Goal: Task Accomplishment & Management: Manage account settings

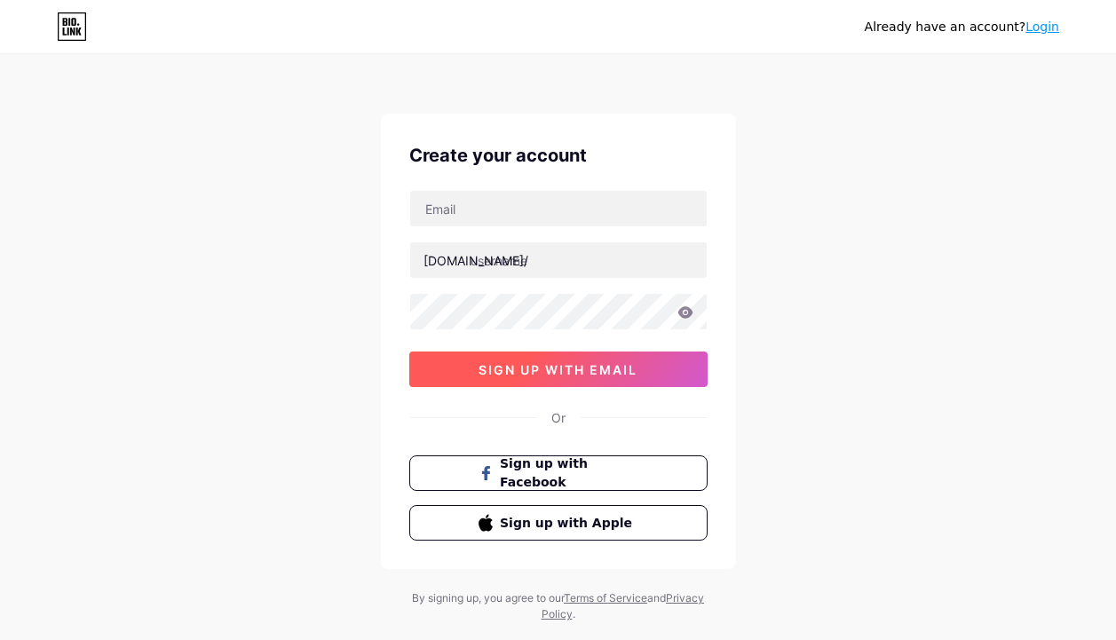
scroll to position [18, 0]
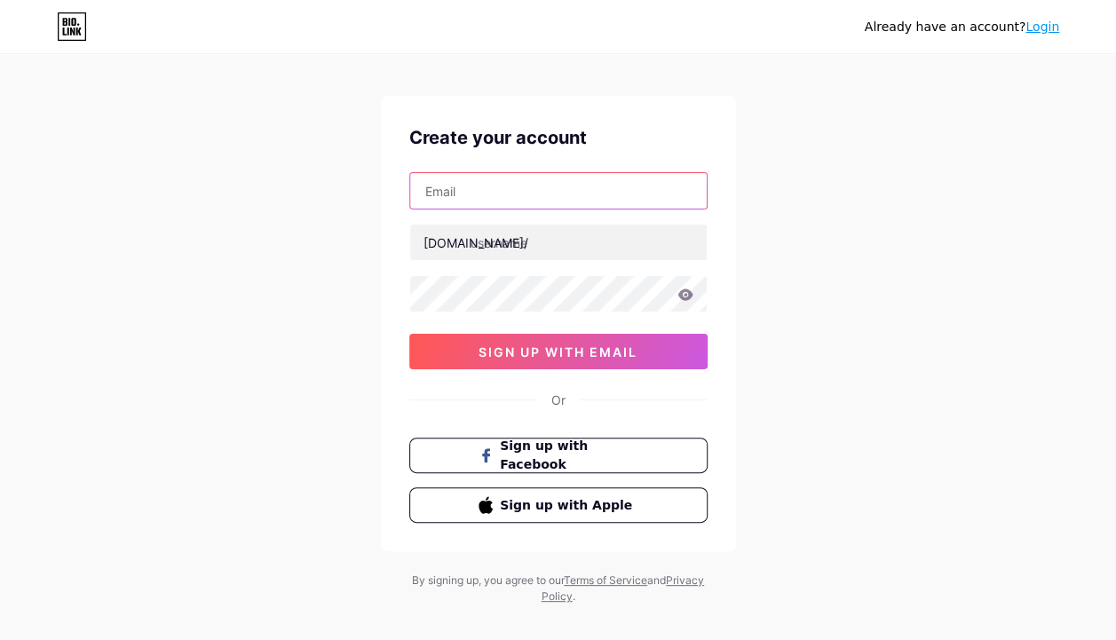
click at [556, 189] on input "text" at bounding box center [558, 191] width 296 height 36
type input "[EMAIL_ADDRESS][DOMAIN_NAME]"
click at [683, 293] on icon at bounding box center [684, 294] width 15 height 12
click at [683, 293] on icon at bounding box center [684, 296] width 18 height 18
click at [683, 293] on icon at bounding box center [684, 294] width 15 height 12
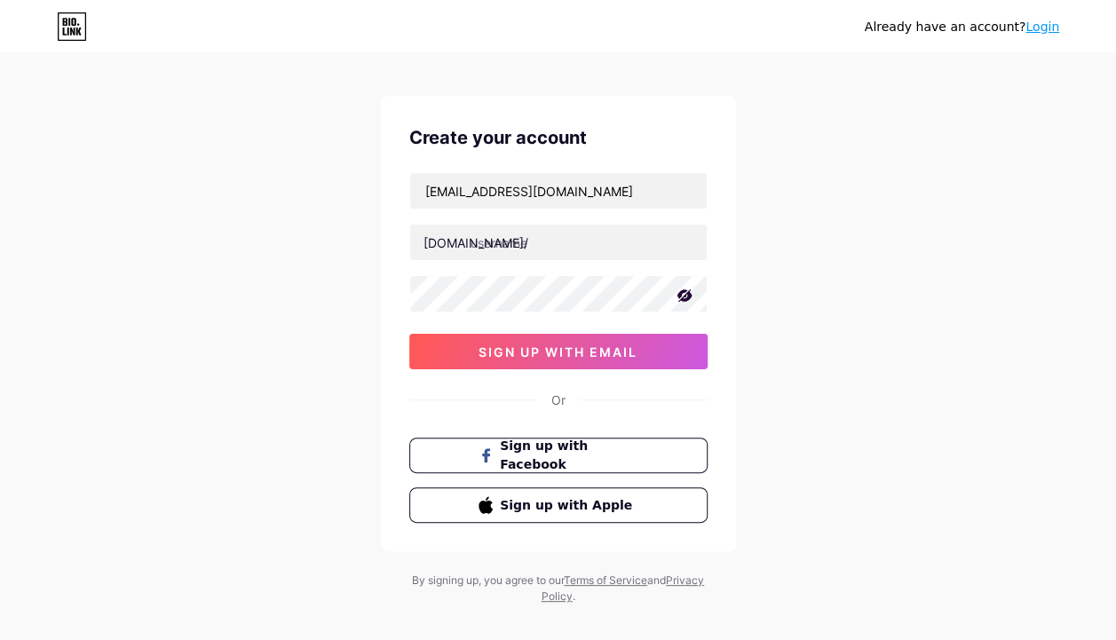
click at [683, 293] on icon at bounding box center [684, 296] width 18 height 18
click at [558, 238] on input "text" at bounding box center [558, 243] width 296 height 36
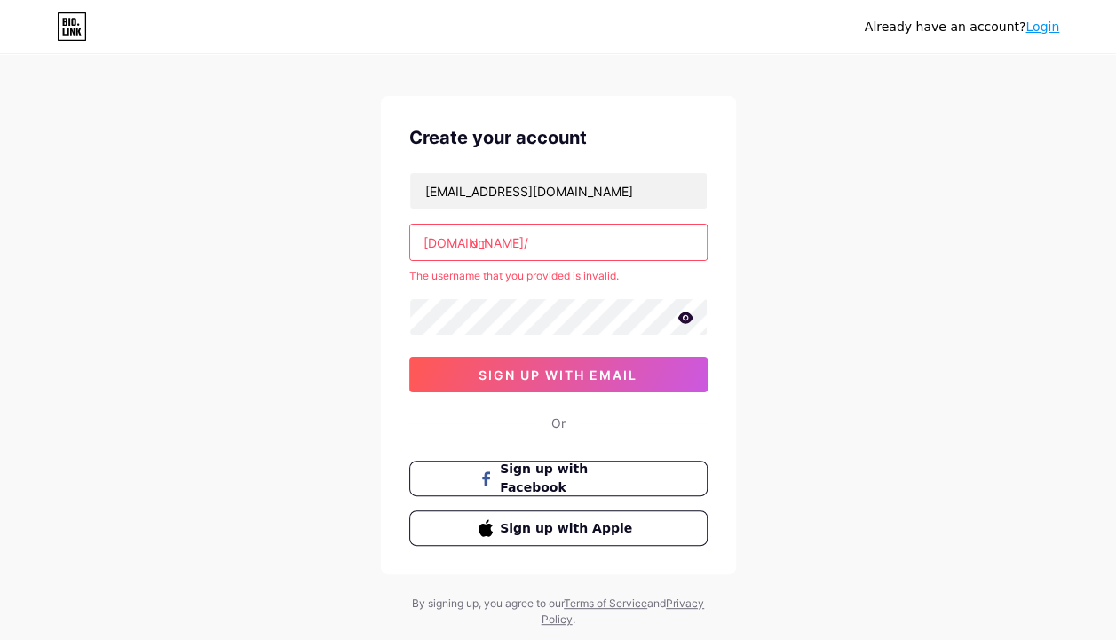
type input "o"
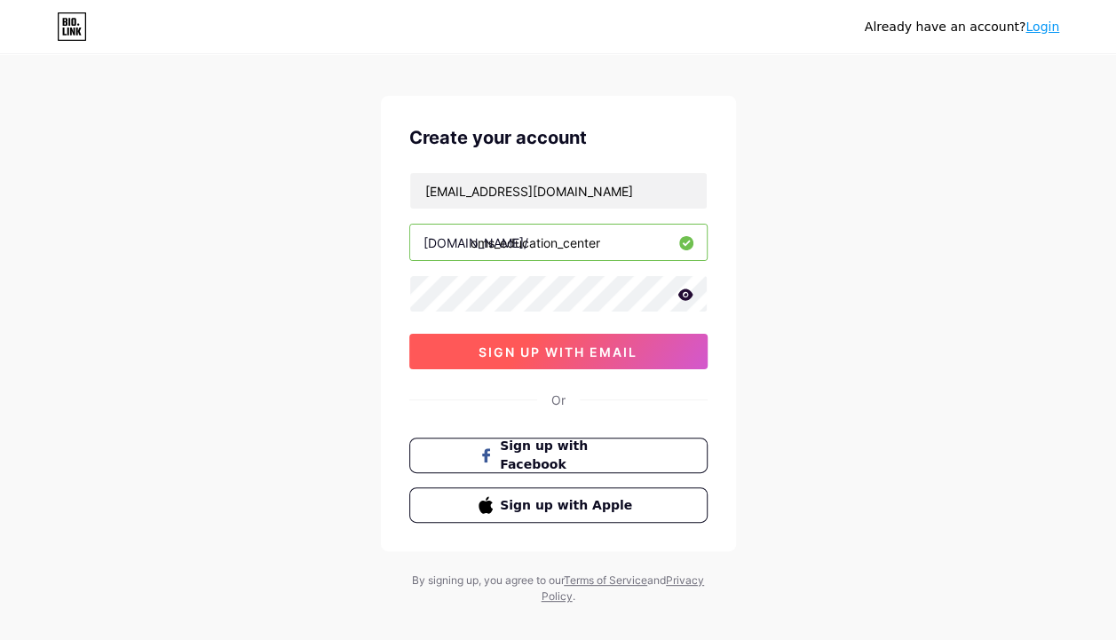
type input "oms_education_center"
click at [538, 348] on span "sign up with email" at bounding box center [557, 351] width 159 height 15
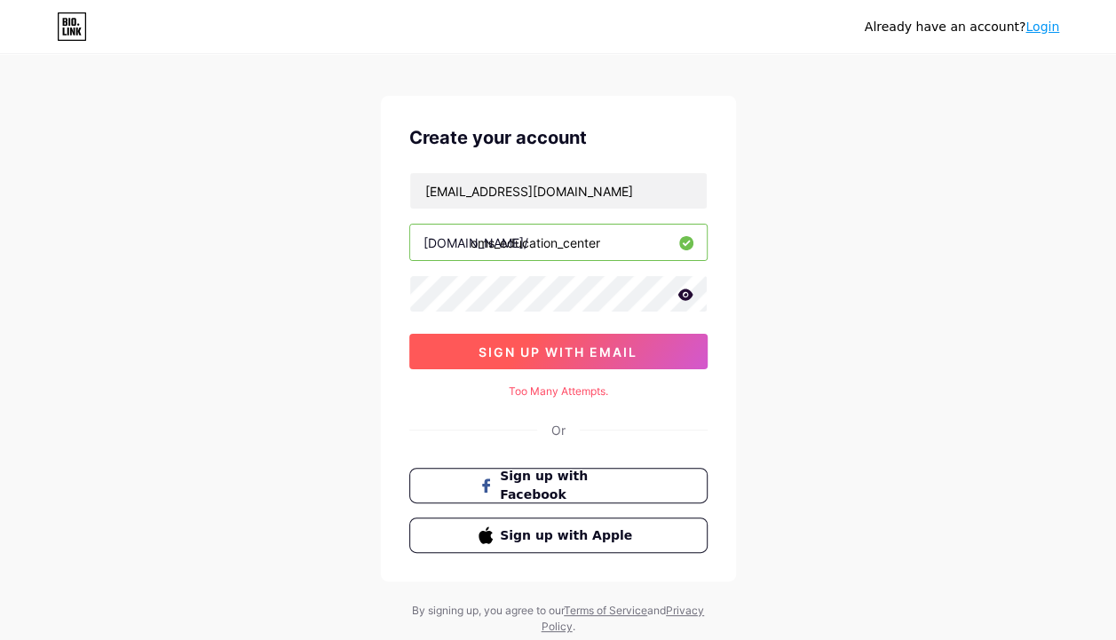
click at [574, 345] on span "sign up with email" at bounding box center [557, 351] width 159 height 15
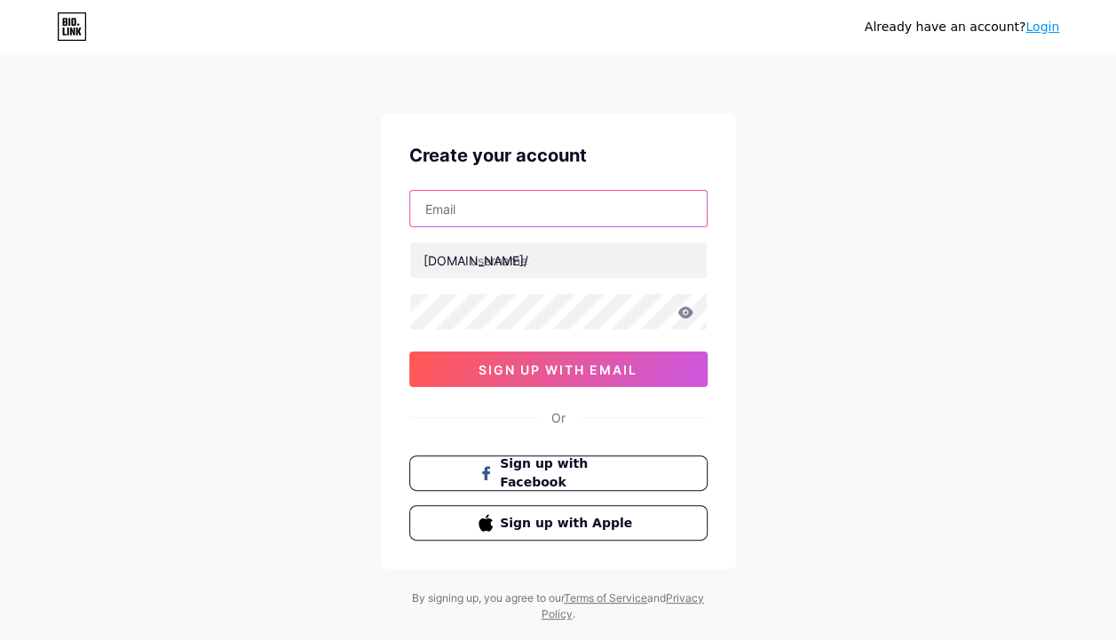
drag, startPoint x: 481, startPoint y: 288, endPoint x: 473, endPoint y: 216, distance: 72.3
click at [473, 216] on input "text" at bounding box center [558, 209] width 296 height 36
type input "malokkaadel1@gmail.com"
click at [544, 331] on div "malokkaadel1@gmail.com bio.link/ sign up with email" at bounding box center [558, 288] width 298 height 197
click at [683, 309] on icon at bounding box center [685, 312] width 16 height 12
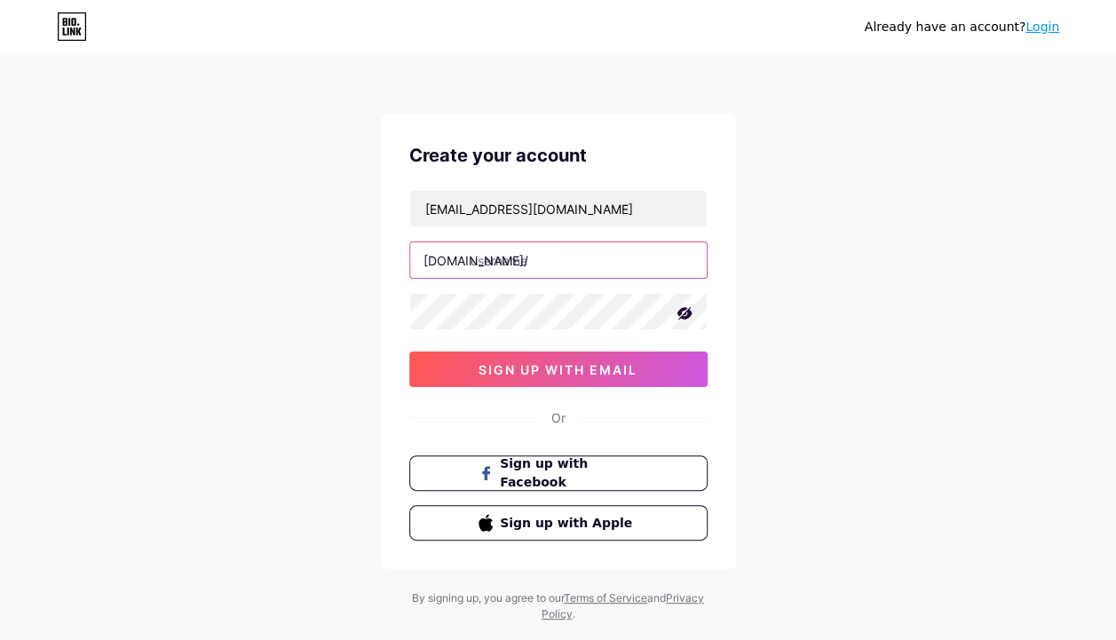
click at [589, 268] on input "text" at bounding box center [558, 260] width 296 height 36
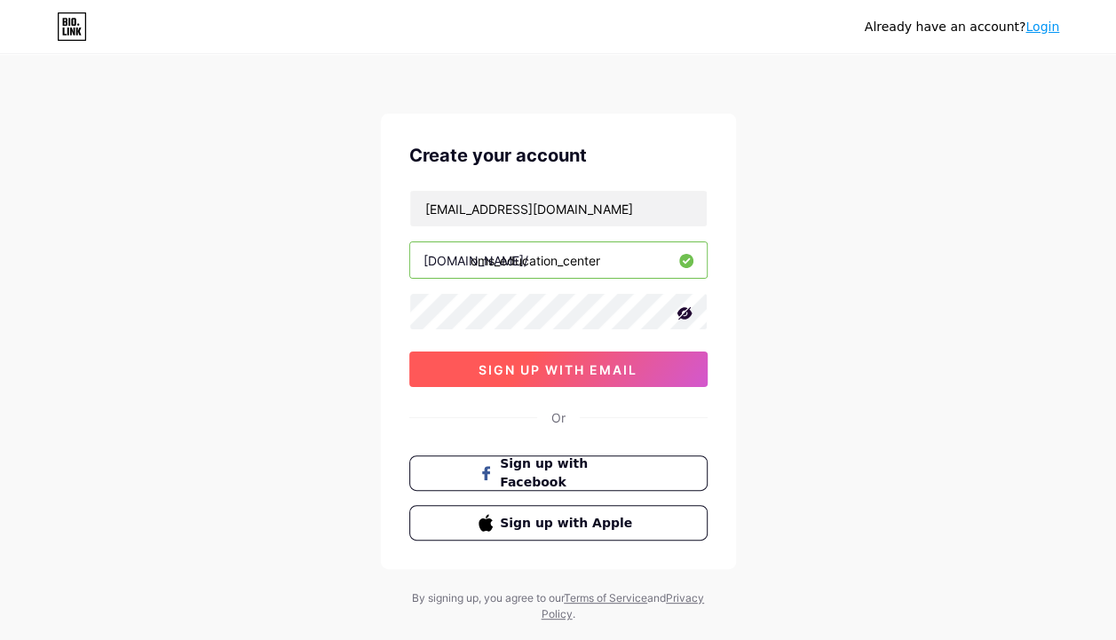
type input "oms_education_center"
click at [531, 362] on span "sign up with email" at bounding box center [557, 369] width 159 height 15
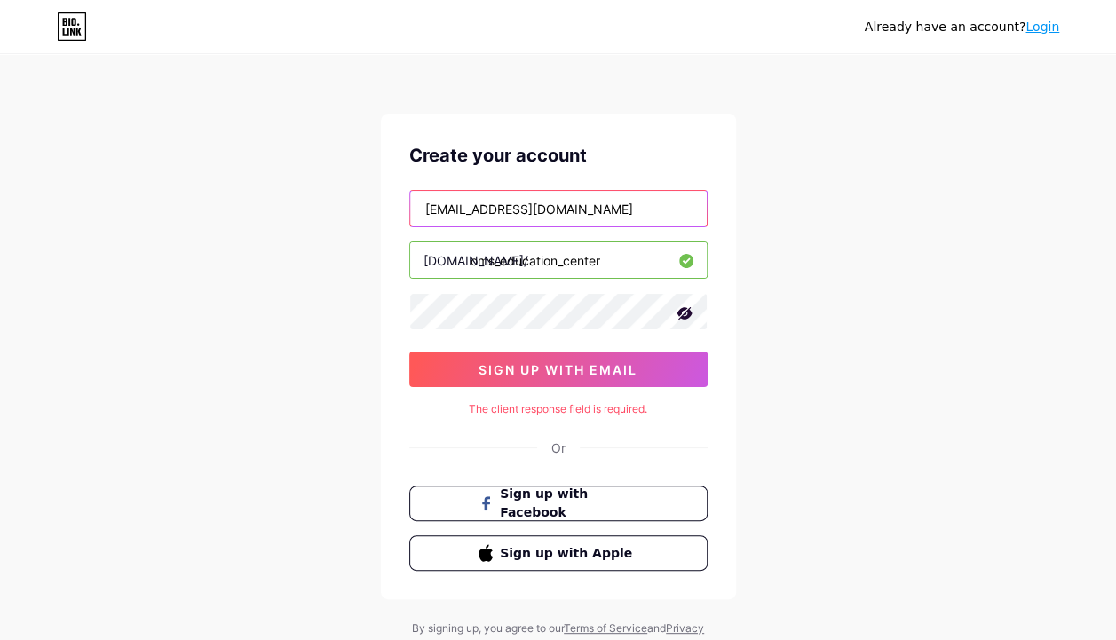
click at [632, 209] on input "malokkaadel1@gmail.com" at bounding box center [558, 209] width 296 height 36
click at [760, 379] on div "Already have an account? Login Create your account malokkaadel1@gmail.com bio.l…" at bounding box center [558, 354] width 1116 height 709
click at [78, 20] on icon at bounding box center [72, 26] width 30 height 28
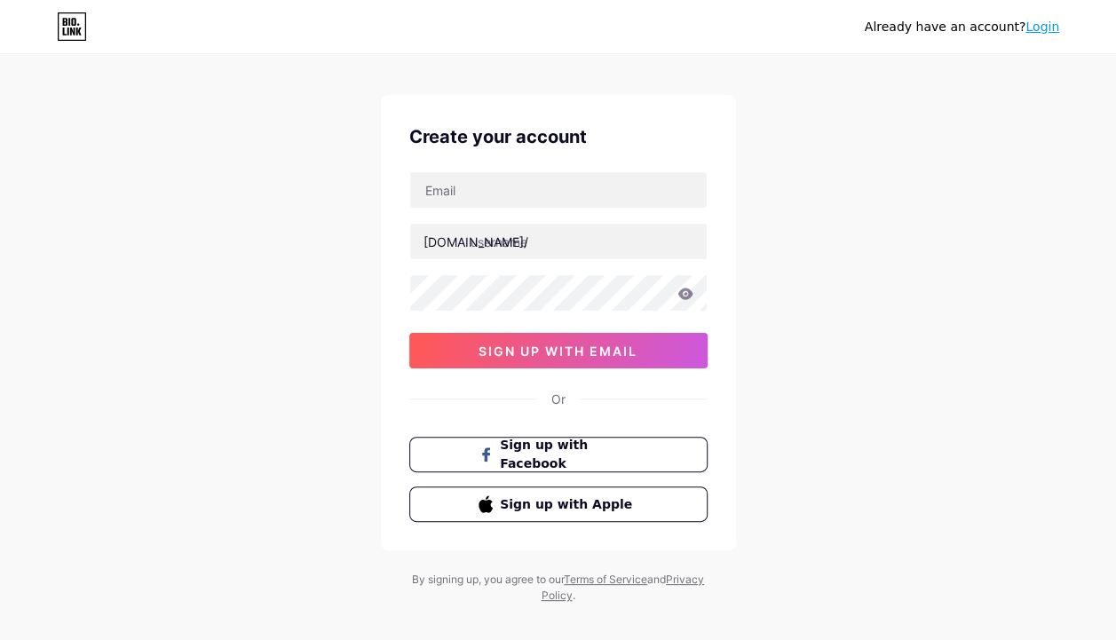
scroll to position [20, 0]
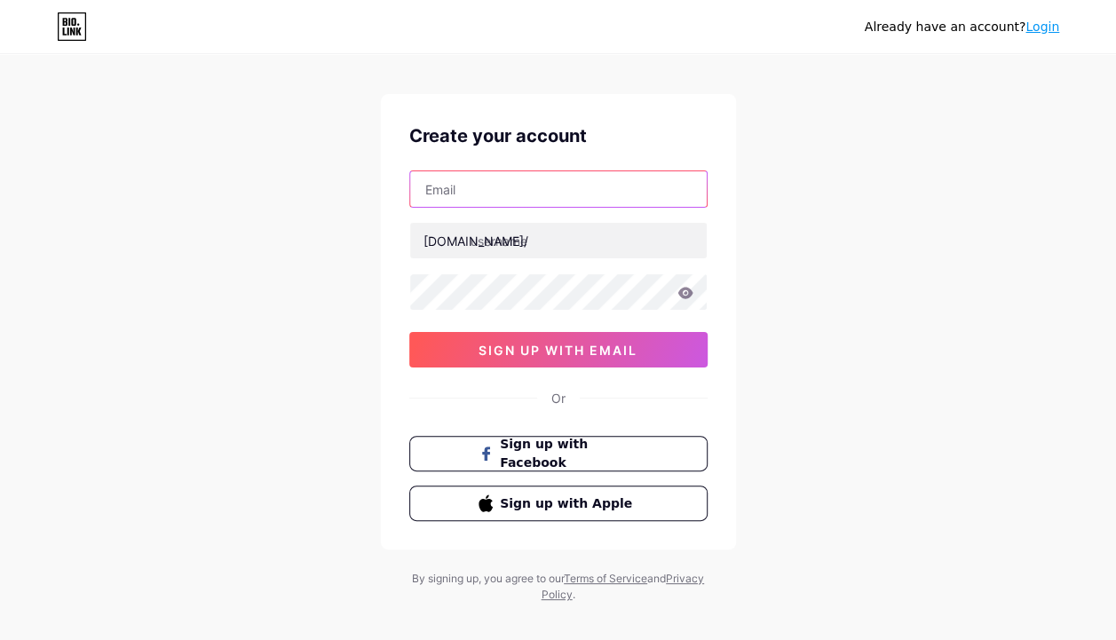
click at [575, 200] on input "text" at bounding box center [558, 189] width 296 height 36
type input "[EMAIL_ADDRESS][DOMAIN_NAME]"
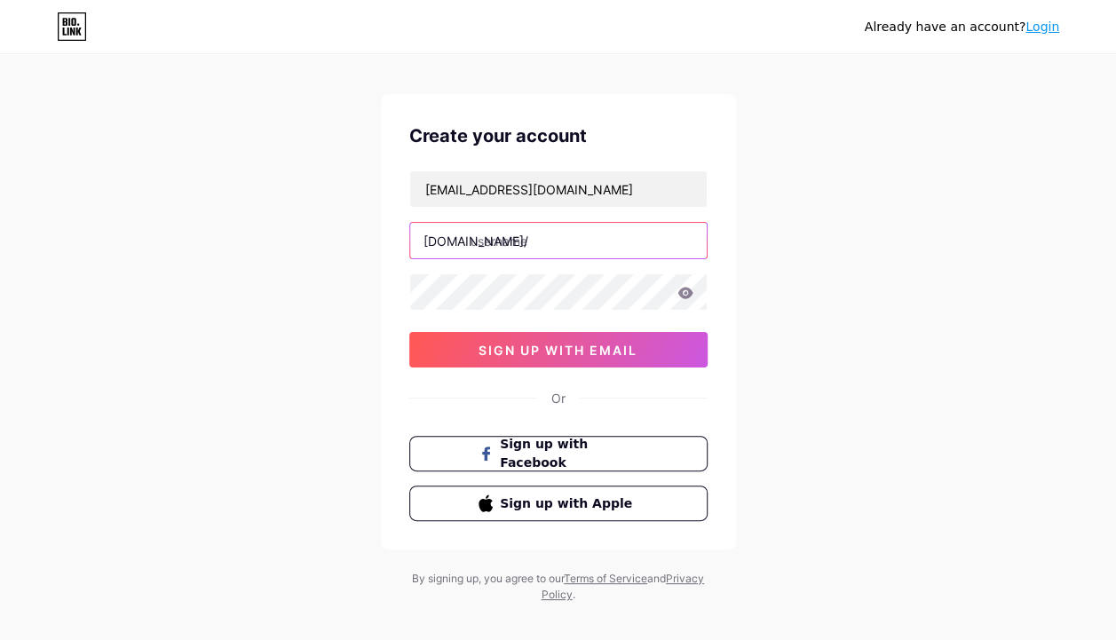
click at [579, 248] on input "text" at bounding box center [558, 241] width 296 height 36
type input "malekad"
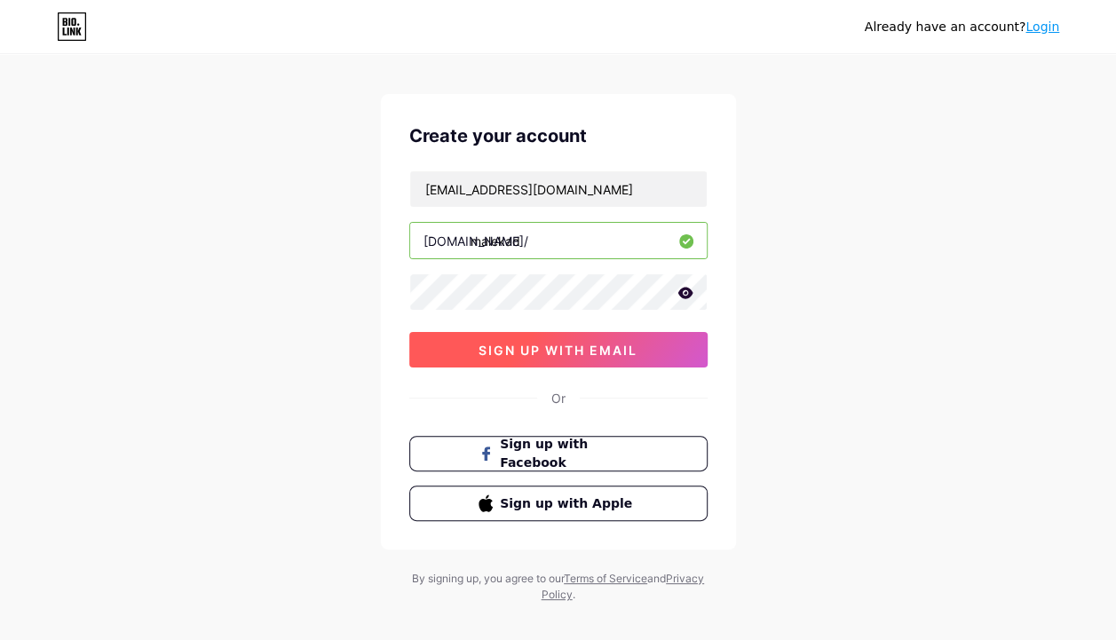
click at [558, 336] on button "sign up with email" at bounding box center [558, 350] width 298 height 36
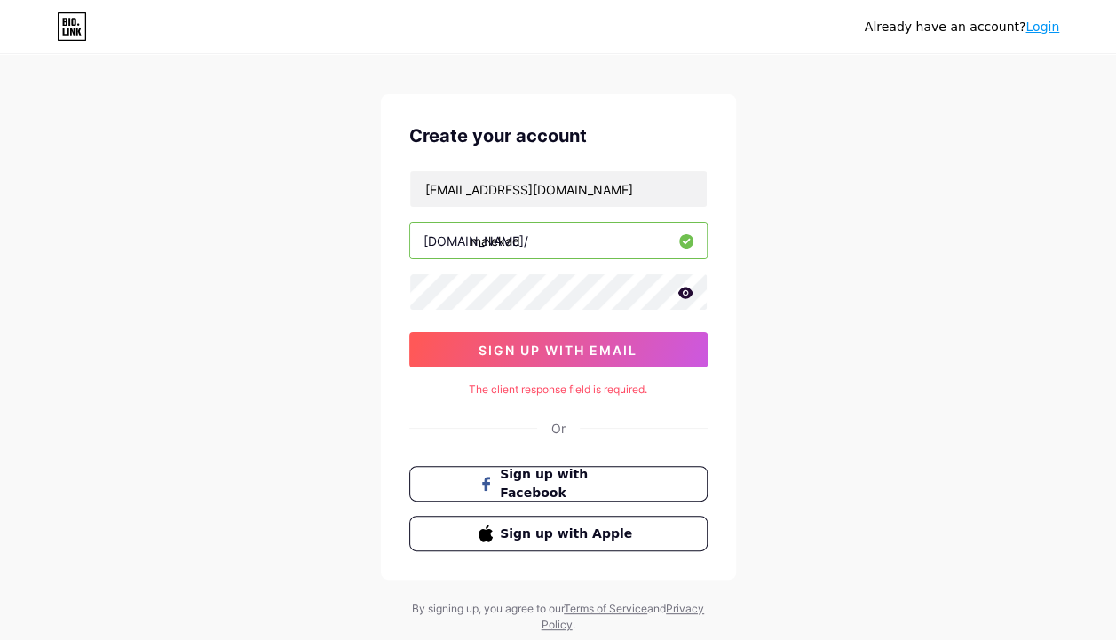
click at [1028, 32] on link "Login" at bounding box center [1042, 27] width 34 height 14
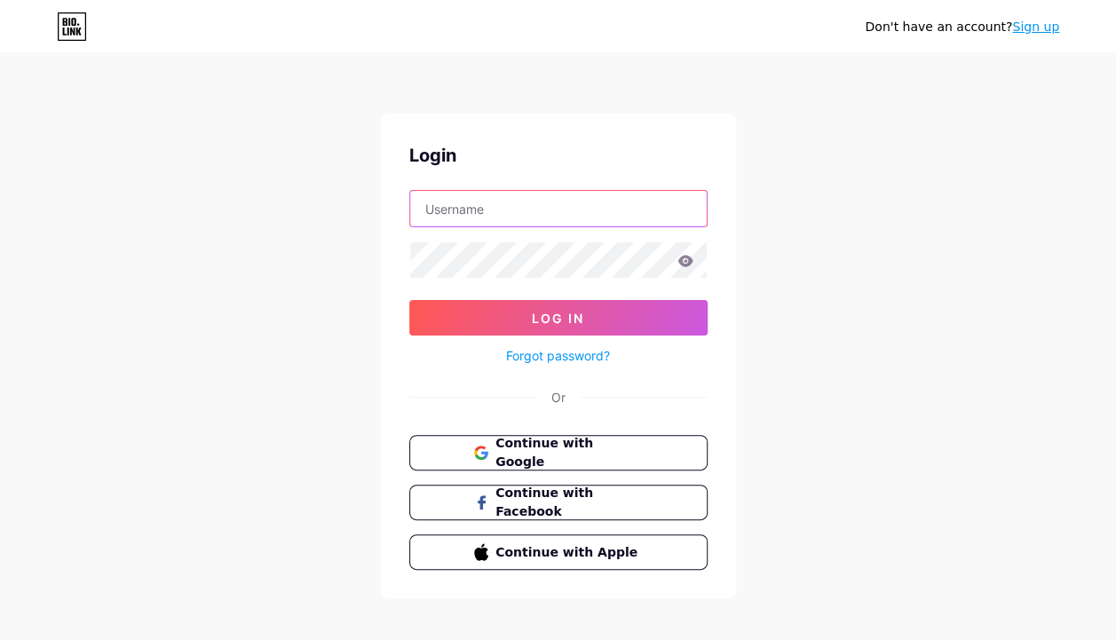
click at [613, 224] on input "text" at bounding box center [558, 209] width 296 height 36
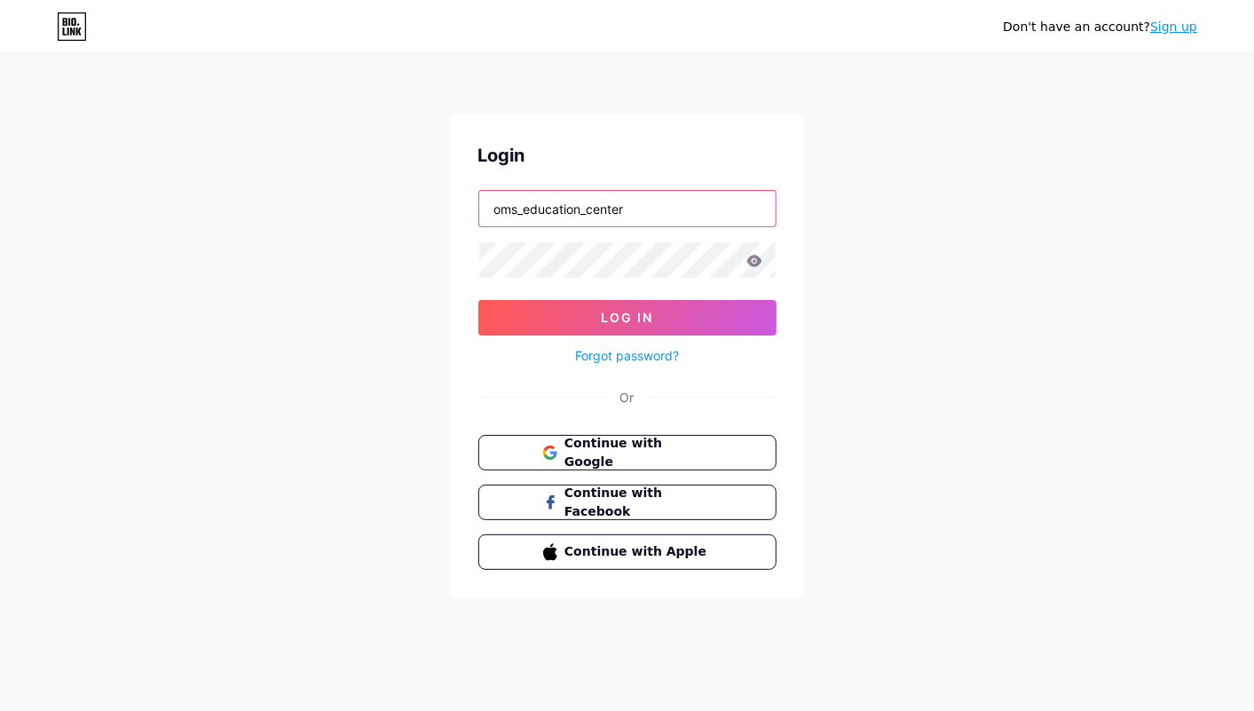
type input "oms_education_center"
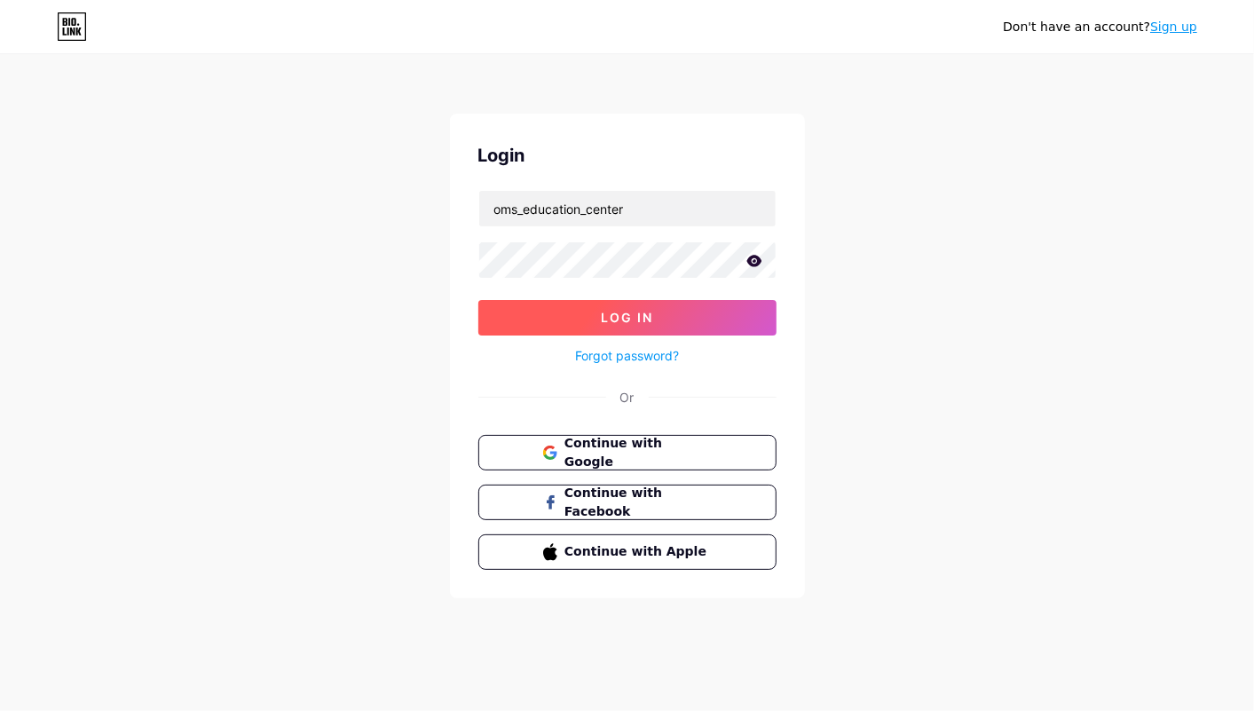
click at [687, 308] on button "Log In" at bounding box center [627, 318] width 298 height 36
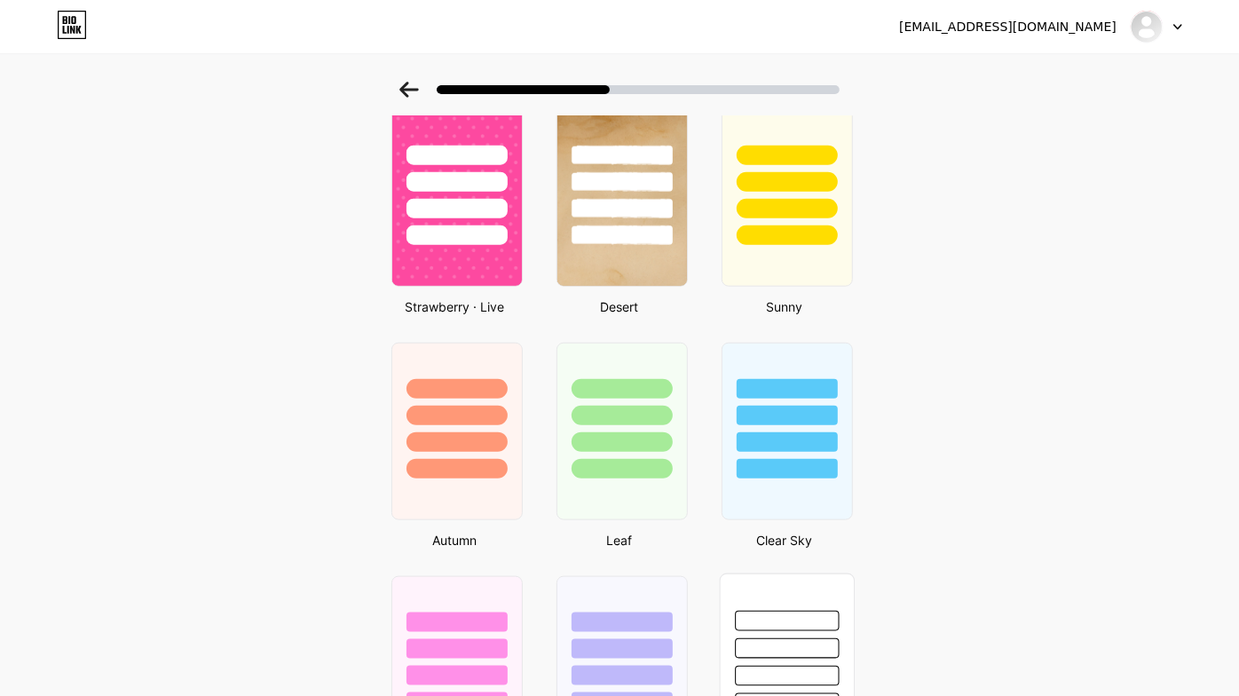
scroll to position [1409, 0]
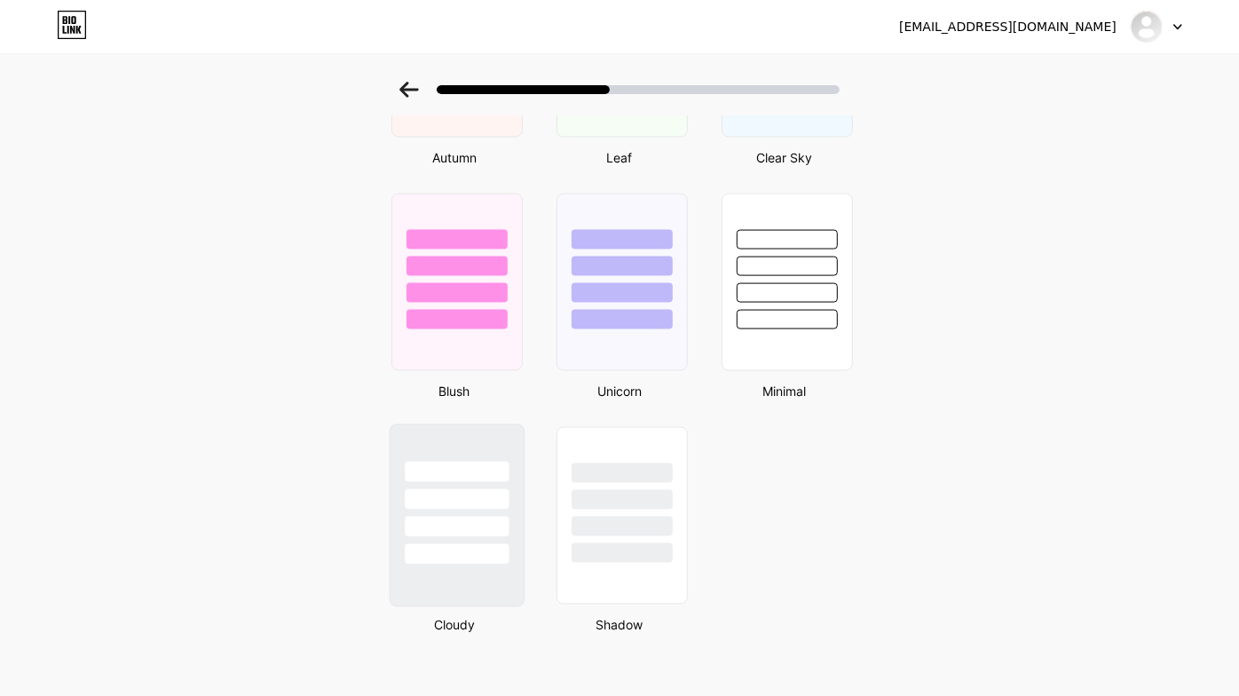
click at [460, 504] on div at bounding box center [457, 494] width 133 height 139
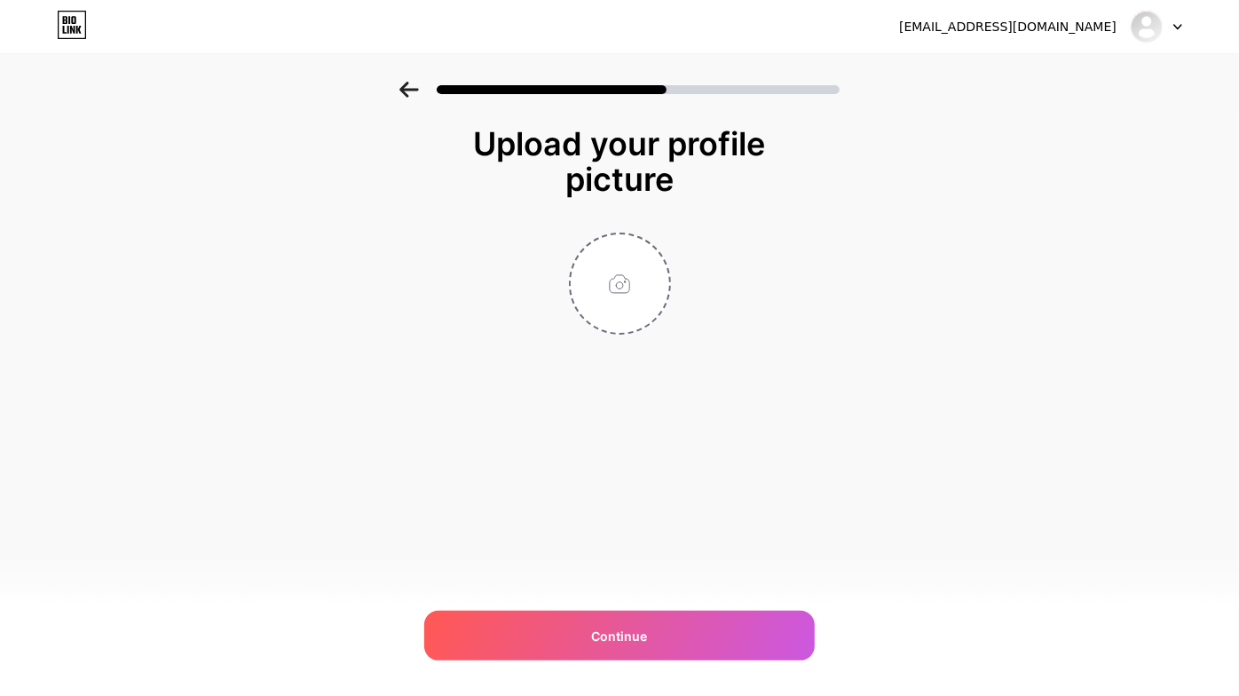
scroll to position [0, 0]
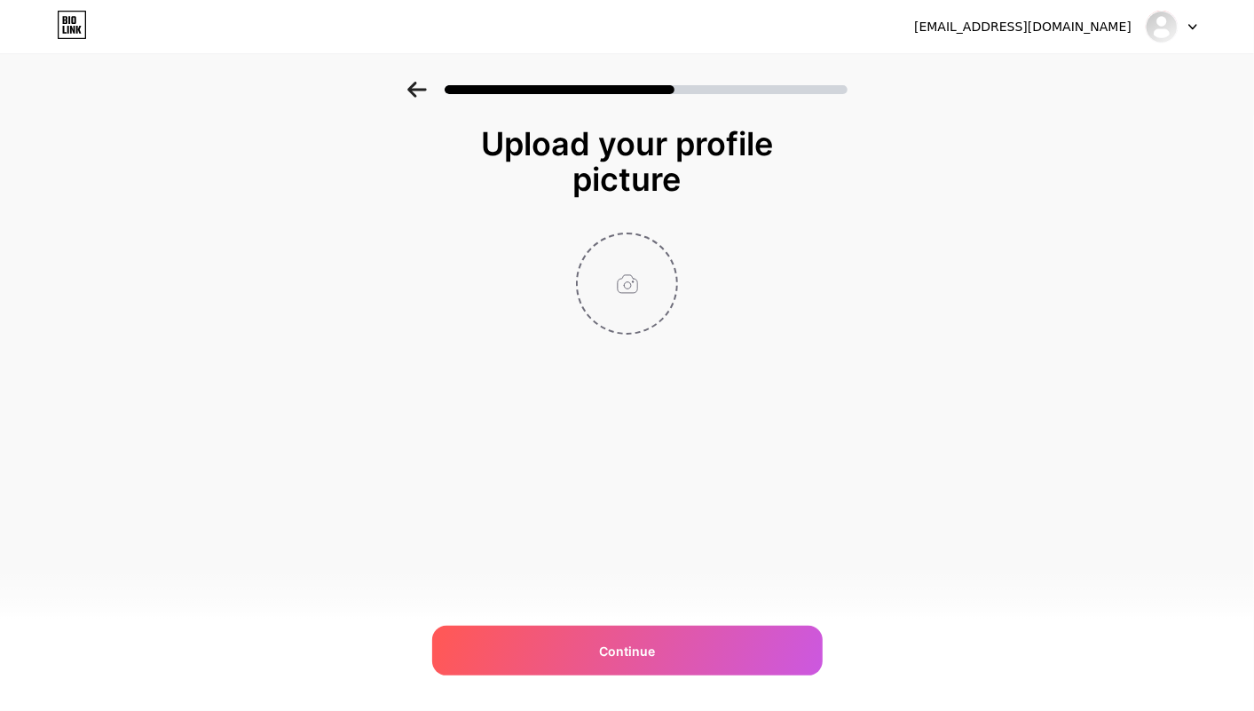
click at [628, 268] on input "file" at bounding box center [627, 283] width 99 height 99
type input "C:\fakepath\photo_2025-09-10_19-32-39.jpg"
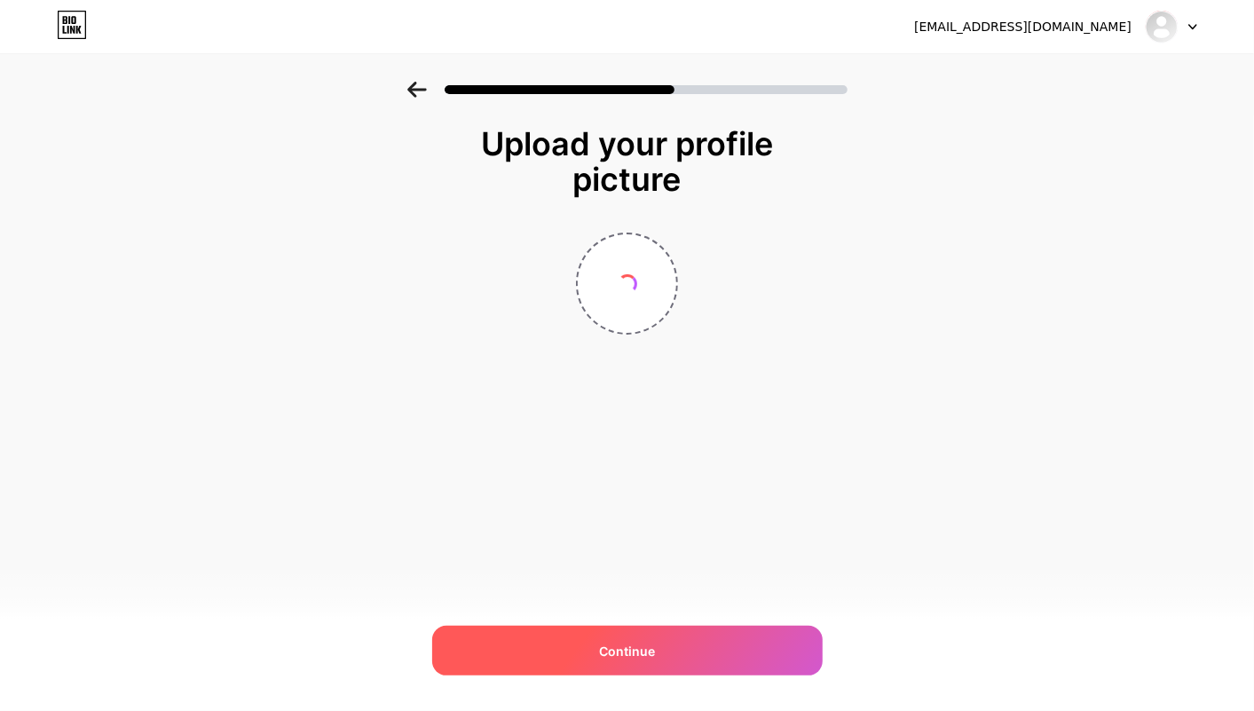
click at [616, 639] on div "Continue" at bounding box center [627, 651] width 391 height 50
click at [660, 639] on div "Continue" at bounding box center [627, 651] width 391 height 50
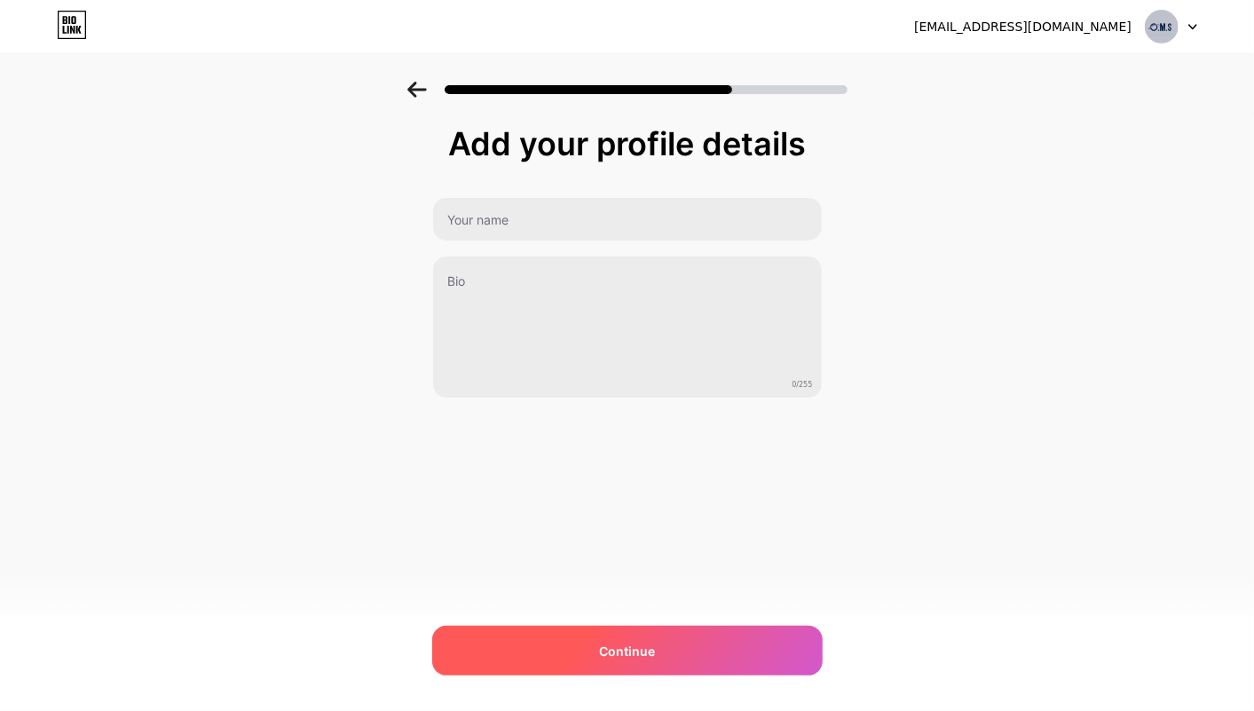
click at [672, 639] on div "Continue" at bounding box center [627, 651] width 391 height 50
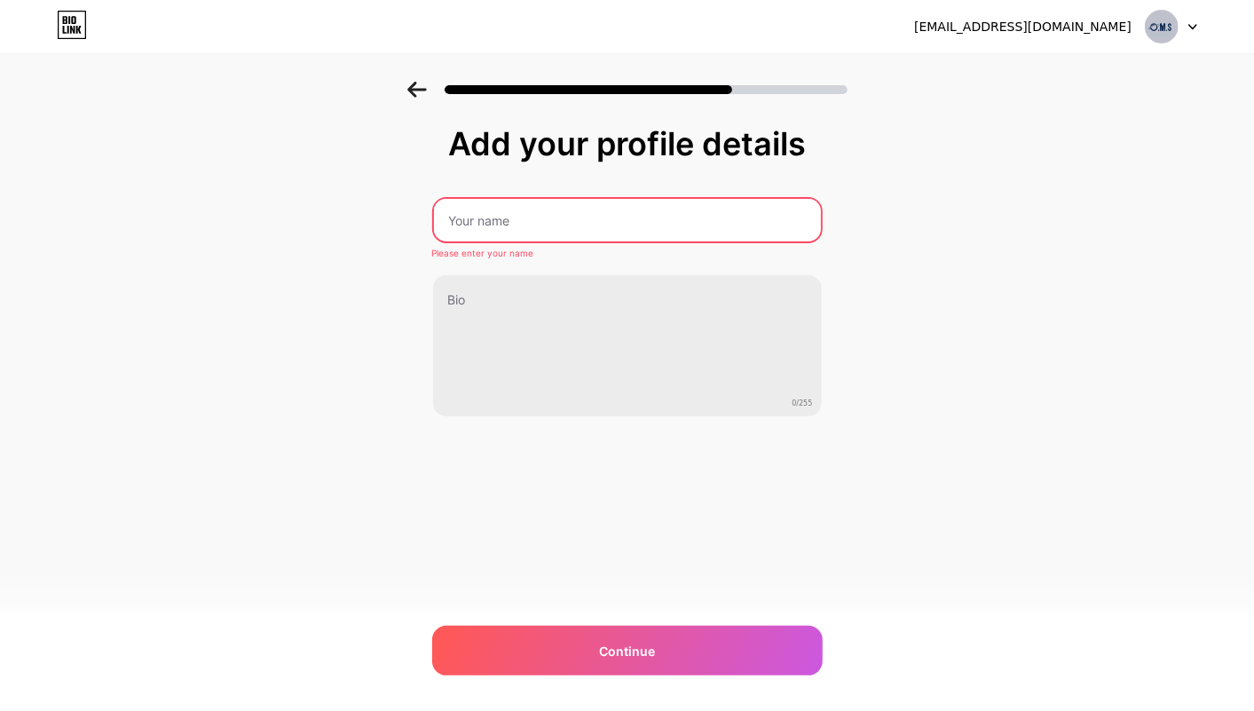
click at [582, 209] on input "text" at bounding box center [627, 220] width 387 height 43
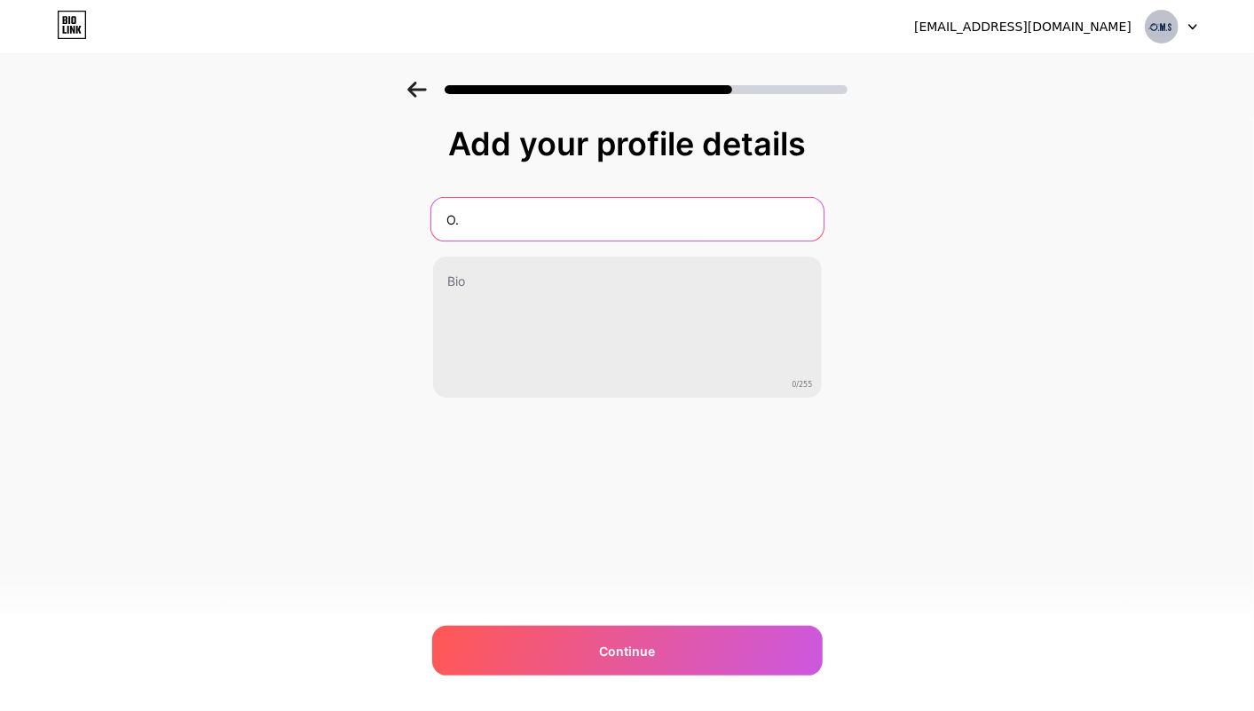
type input "O.M.S"
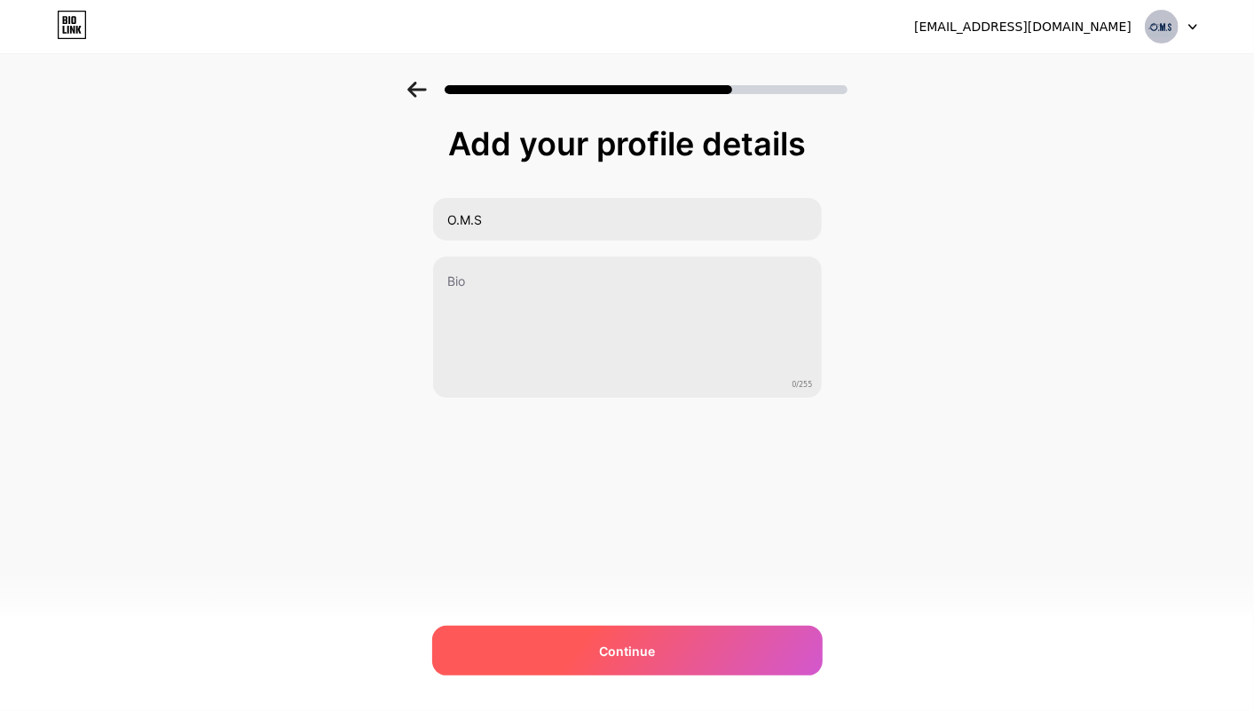
click at [699, 639] on div "Continue" at bounding box center [627, 651] width 391 height 50
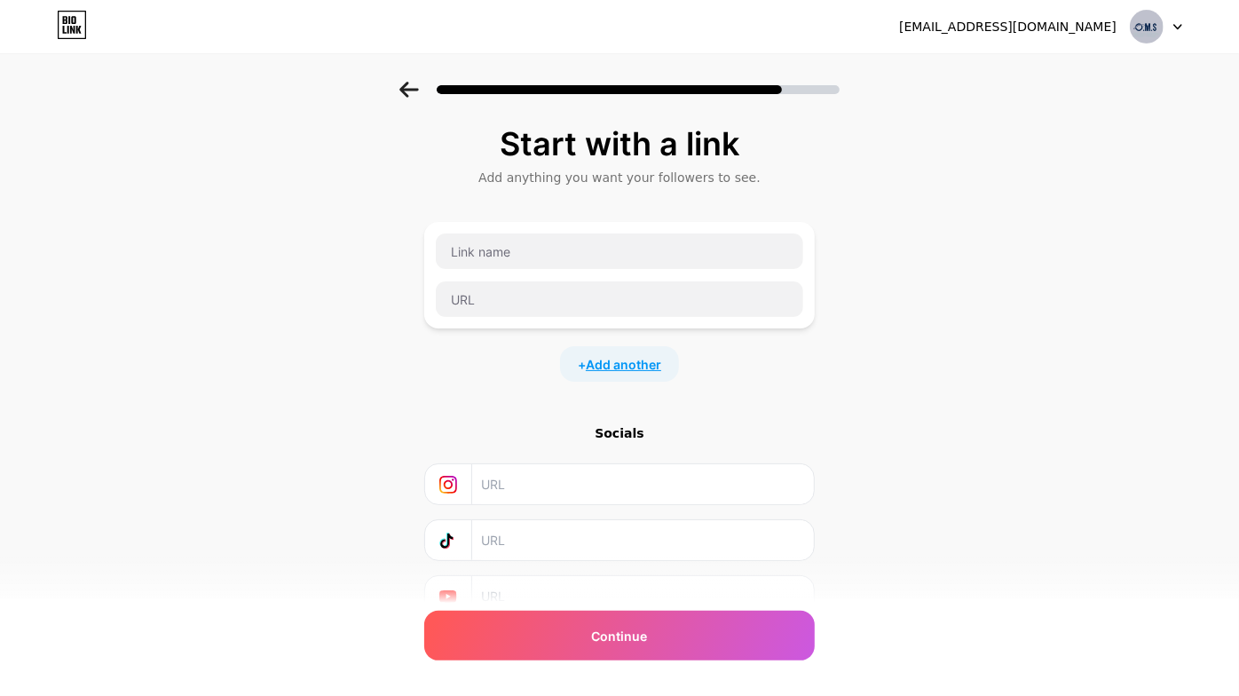
click at [620, 368] on span "Add another" at bounding box center [623, 364] width 75 height 19
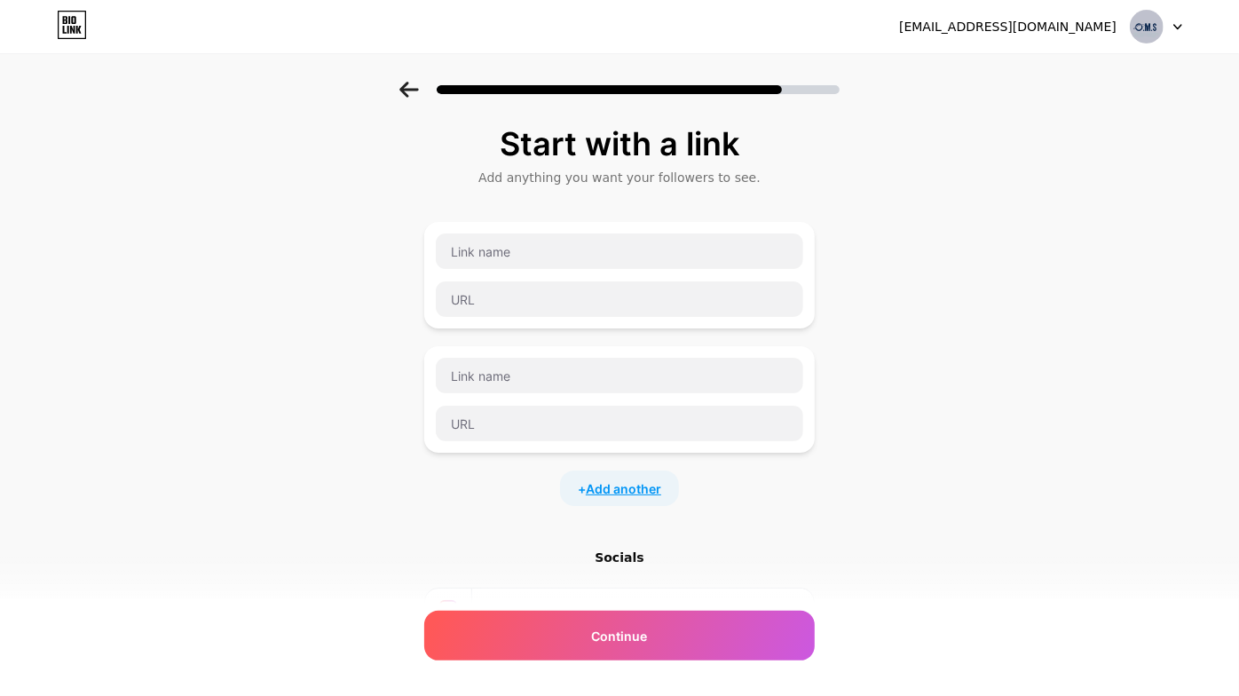
click at [627, 490] on span "Add another" at bounding box center [623, 488] width 75 height 19
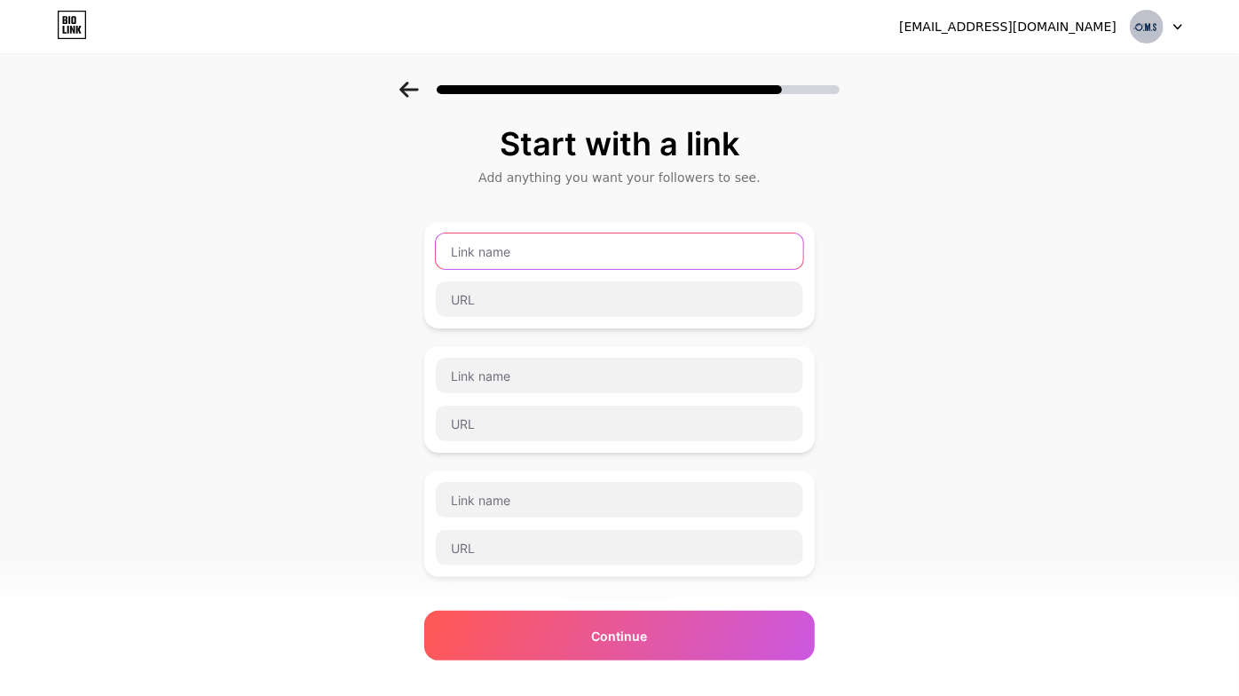
click at [585, 257] on input "text" at bounding box center [619, 251] width 367 height 36
type input "Facebook"
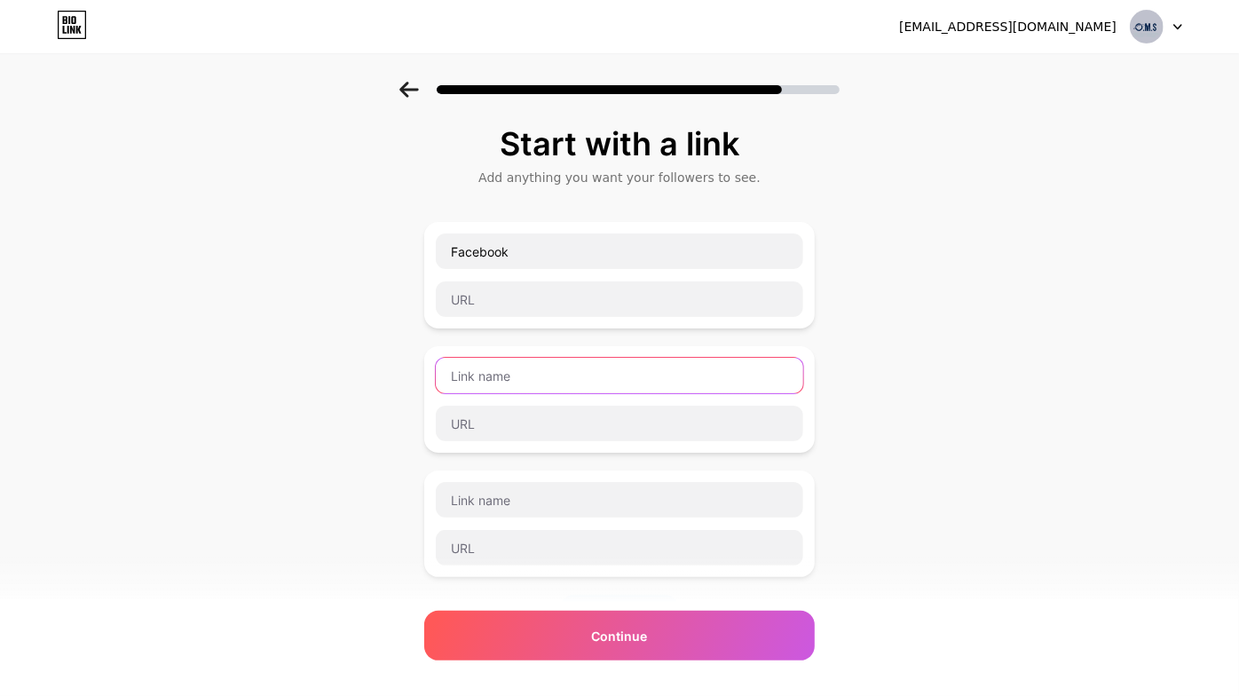
click at [541, 390] on input "text" at bounding box center [619, 376] width 367 height 36
type input "Instagram"
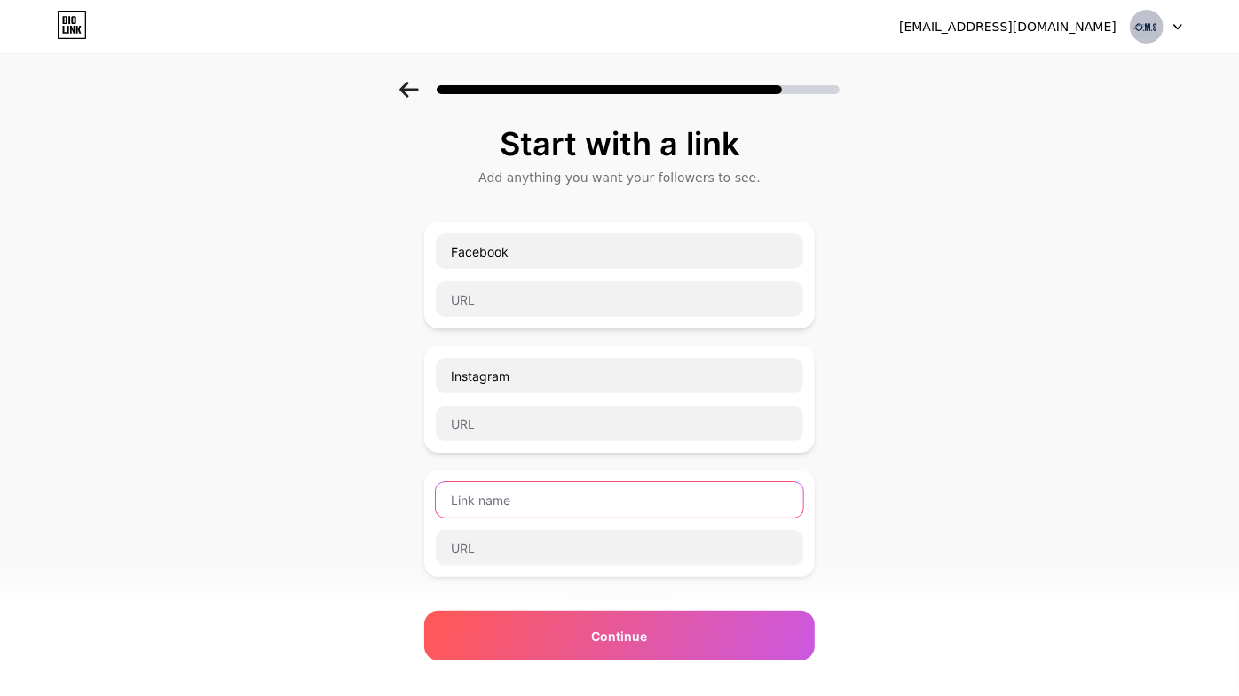
click at [559, 509] on input "text" at bounding box center [619, 500] width 367 height 36
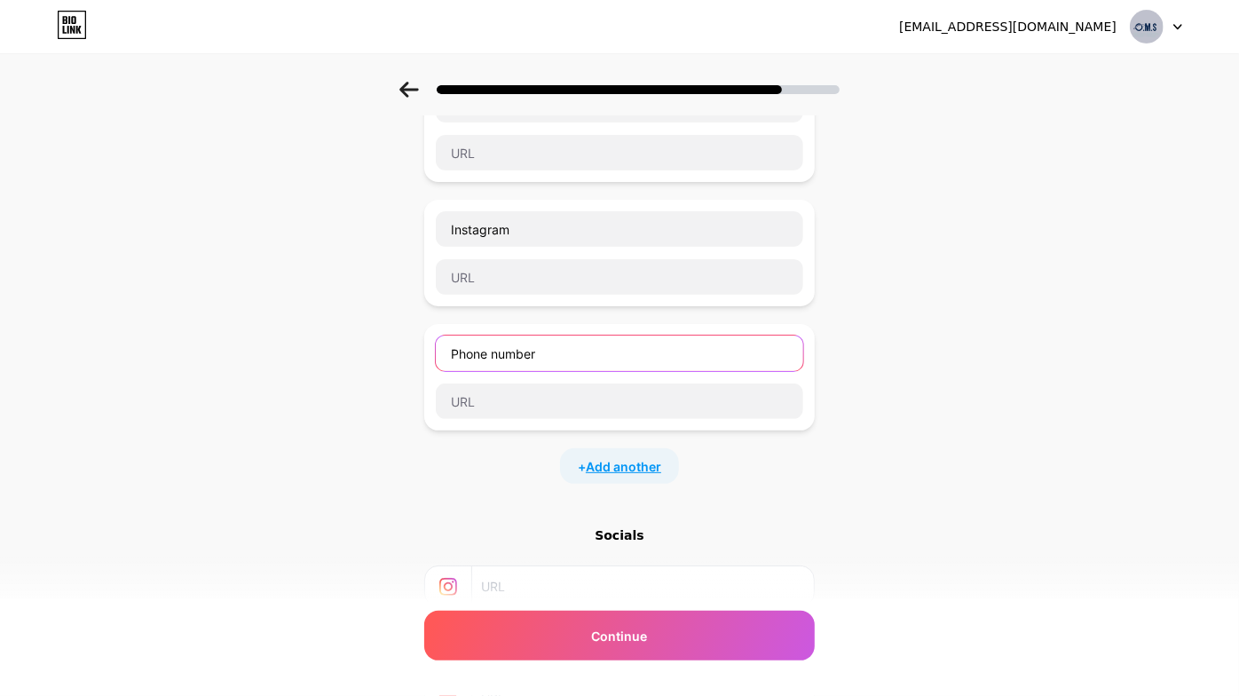
type input "Phone number"
click at [619, 469] on span "Add another" at bounding box center [623, 466] width 75 height 19
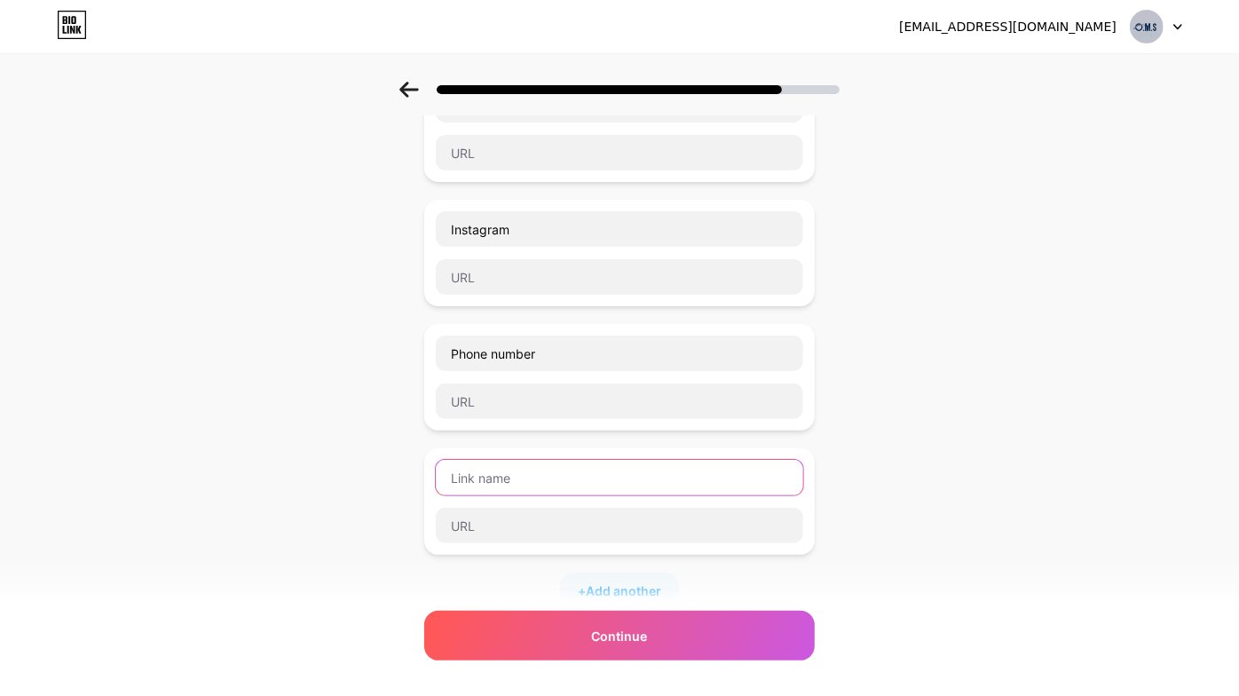
click at [578, 465] on input "text" at bounding box center [619, 478] width 367 height 36
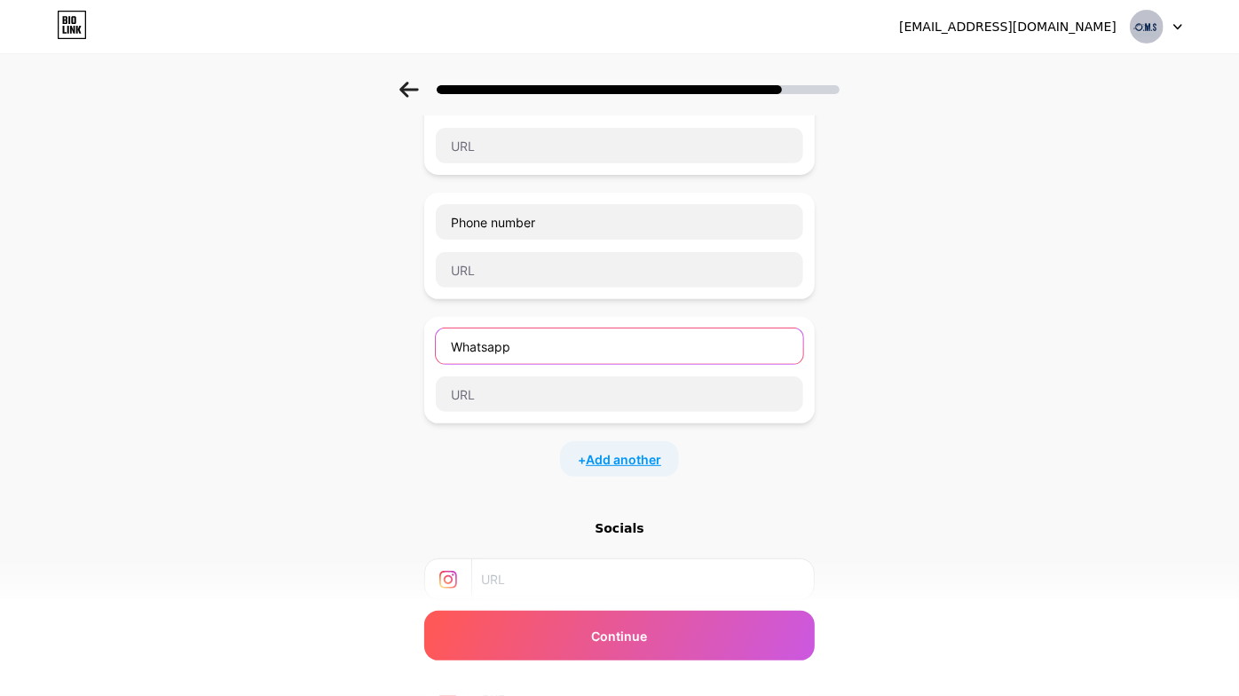
type input "Whatsapp"
click at [605, 450] on span "Add another" at bounding box center [623, 459] width 75 height 19
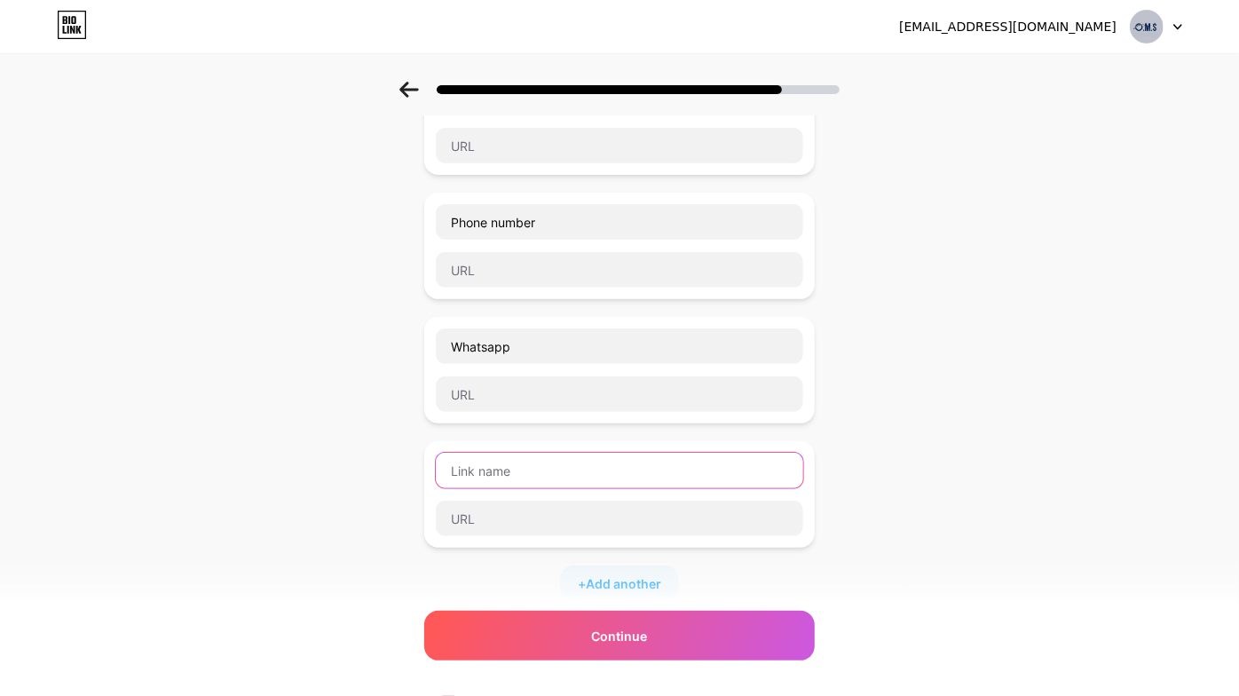
click at [600, 456] on input "text" at bounding box center [619, 471] width 367 height 36
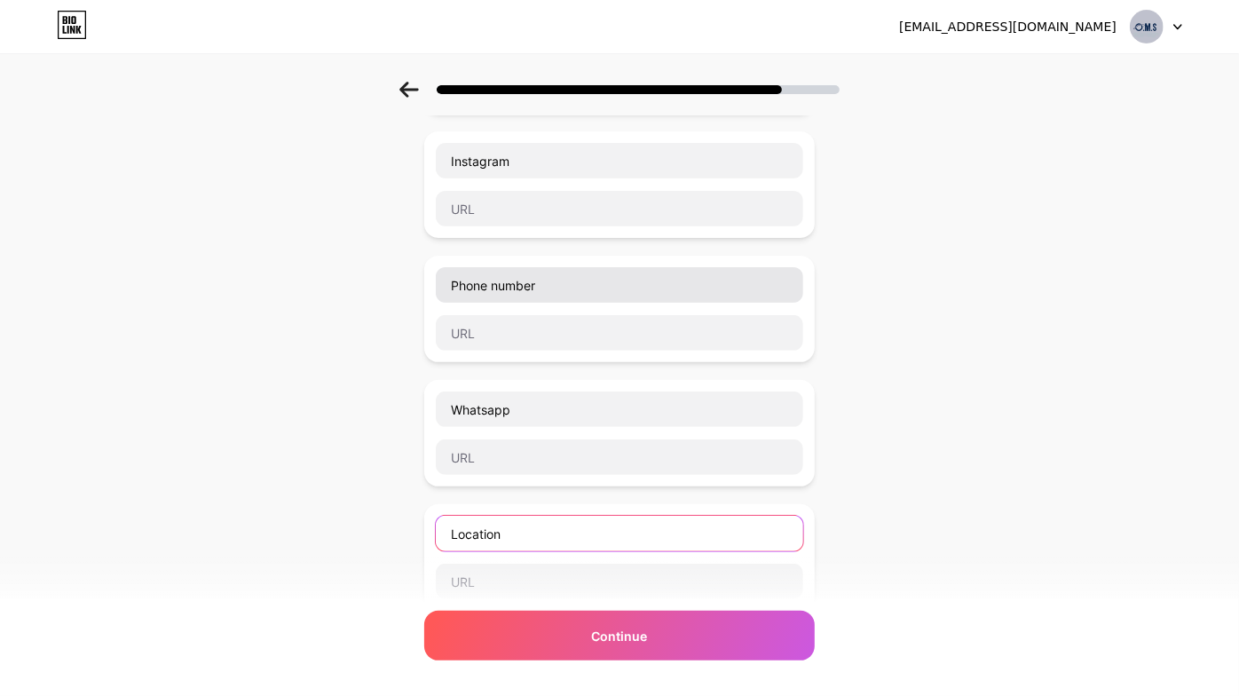
scroll to position [41, 0]
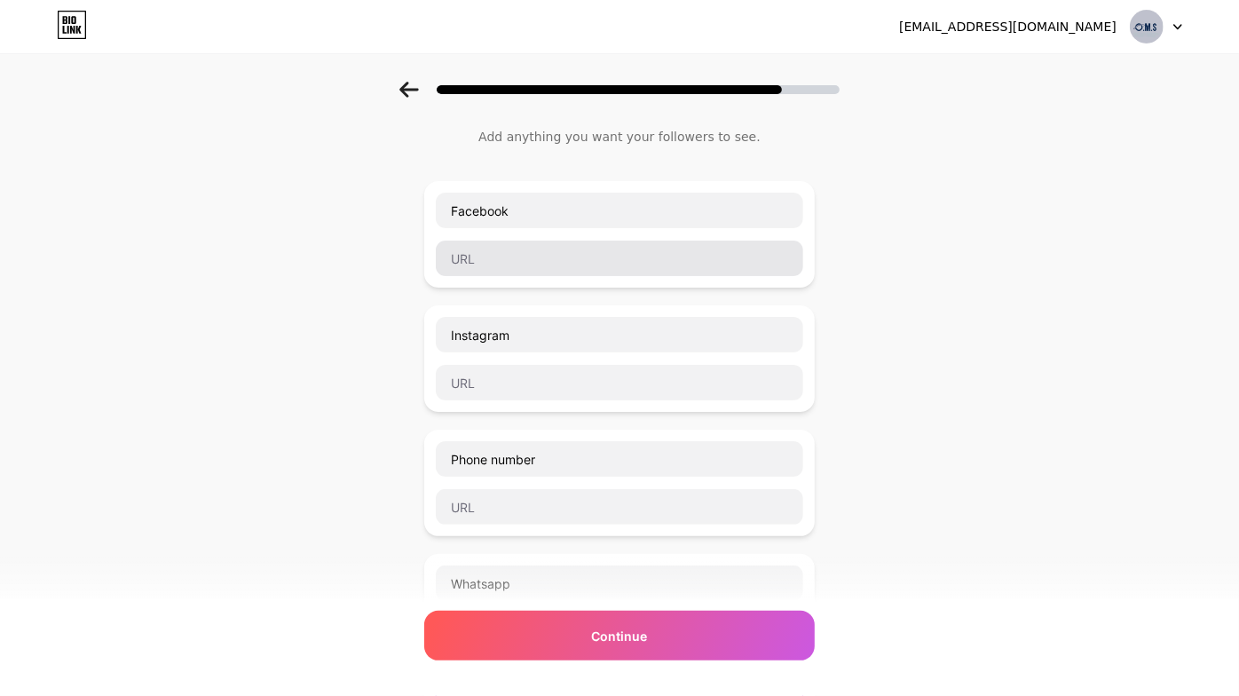
type input "Location"
click at [589, 263] on input "text" at bounding box center [619, 259] width 367 height 36
click at [381, 357] on div "Start with a link Add anything you want your followers to see. Facebook Instagr…" at bounding box center [619, 601] width 1239 height 1121
click at [542, 279] on div "Facebook" at bounding box center [619, 234] width 391 height 107
click at [560, 261] on input "text" at bounding box center [619, 259] width 367 height 36
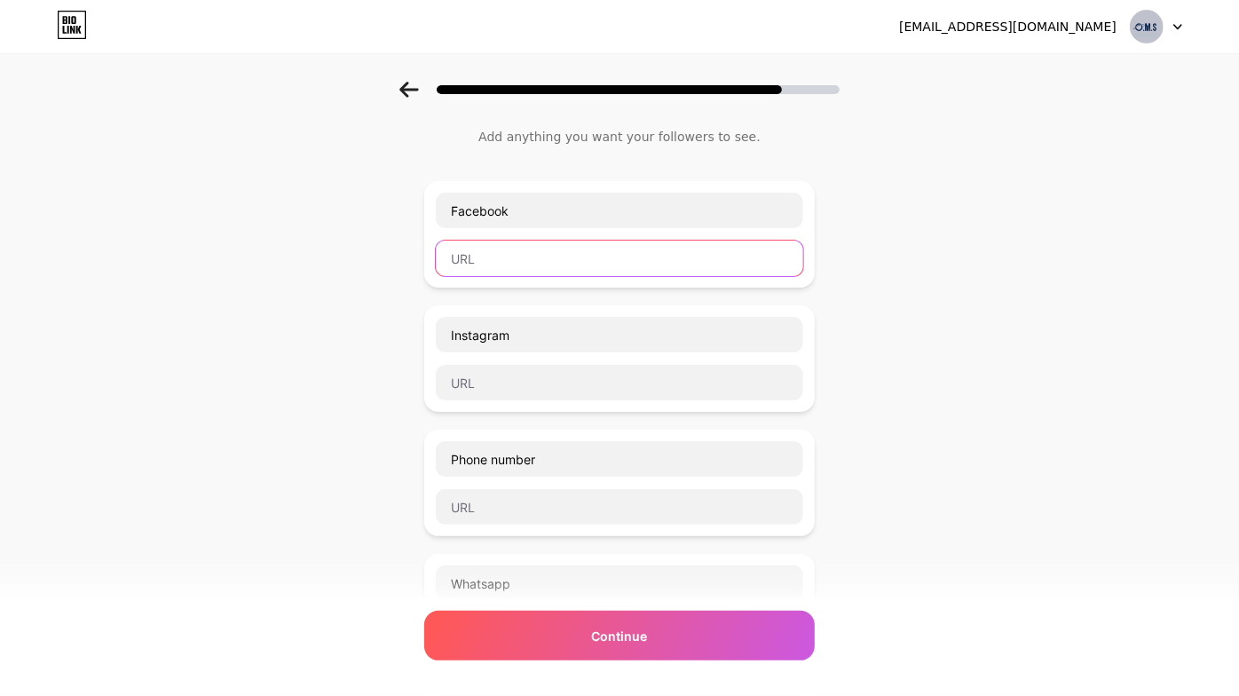
paste input "[URL][DOMAIN_NAME]"
type input "[URL][DOMAIN_NAME]"
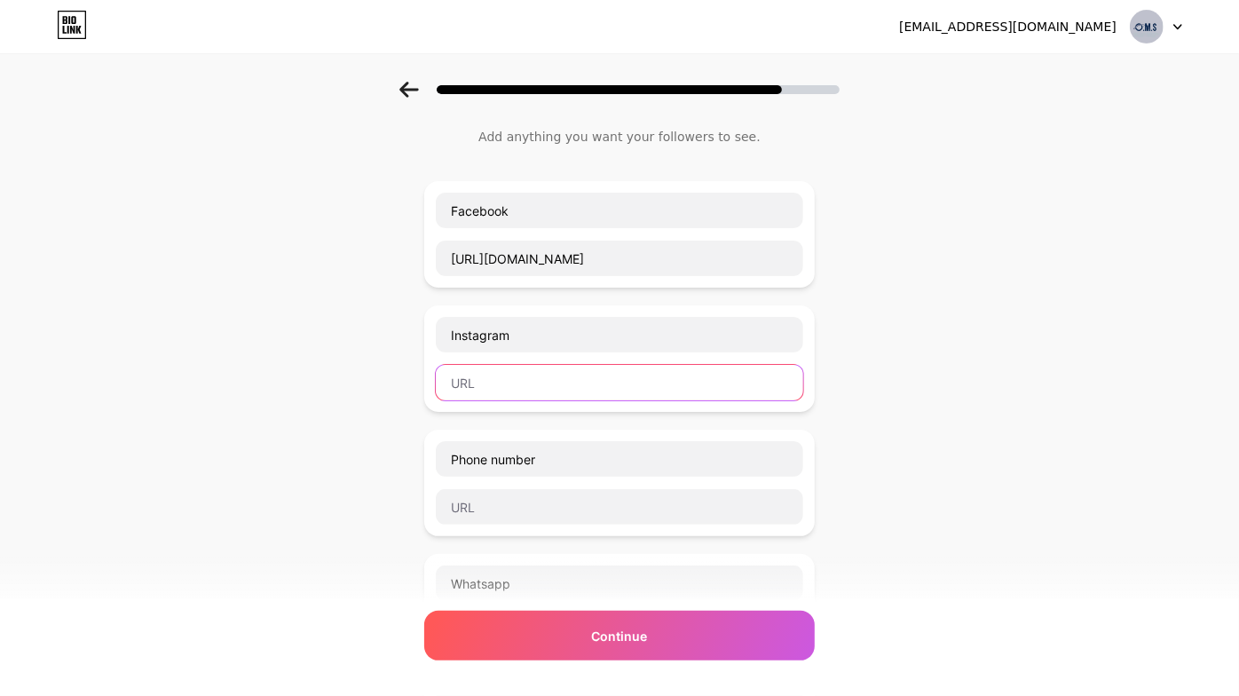
click at [577, 375] on input "text" at bounding box center [619, 383] width 367 height 36
paste input "[URL][DOMAIN_NAME]"
type input "[URL][DOMAIN_NAME]"
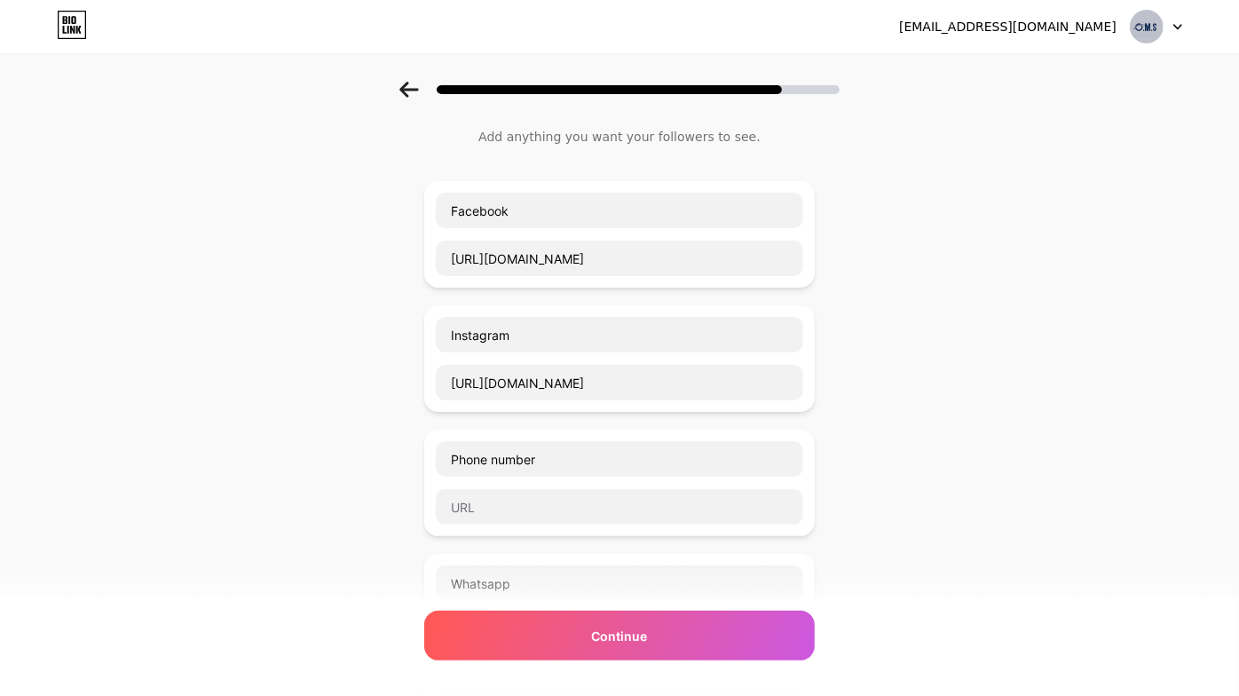
click at [612, 522] on div "Phone number" at bounding box center [619, 483] width 391 height 107
click at [612, 517] on input "text" at bounding box center [619, 507] width 367 height 36
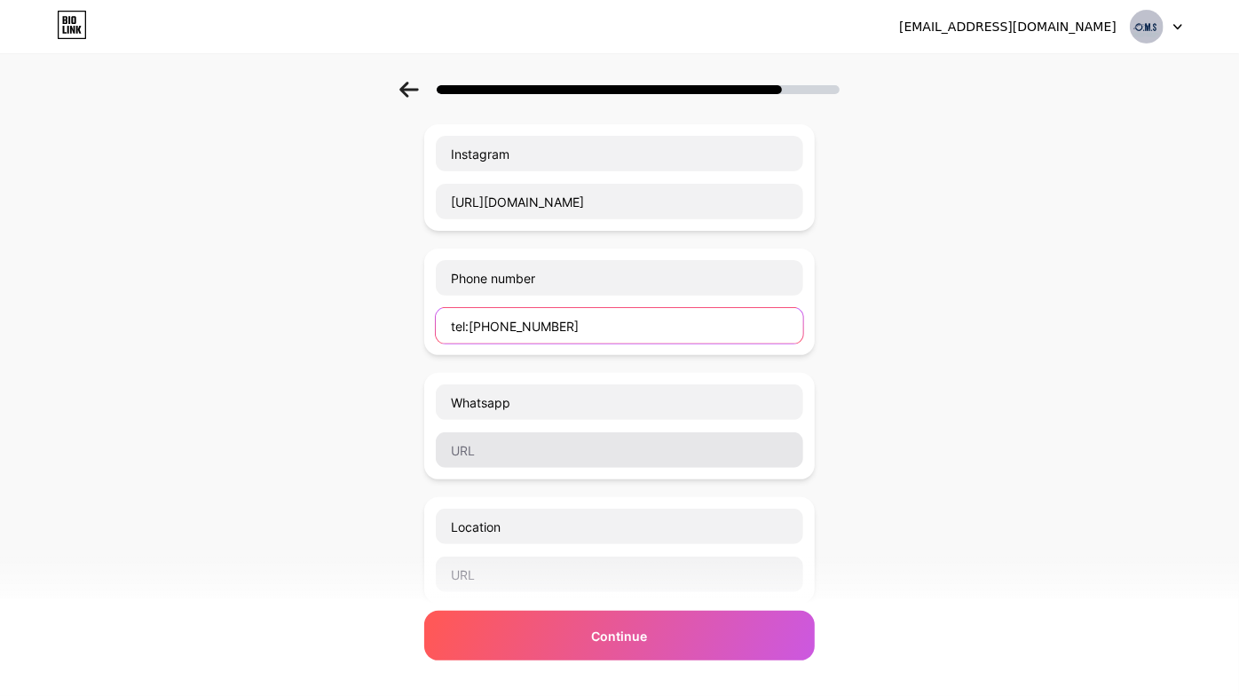
type input "tel:[PHONE_NUMBER]"
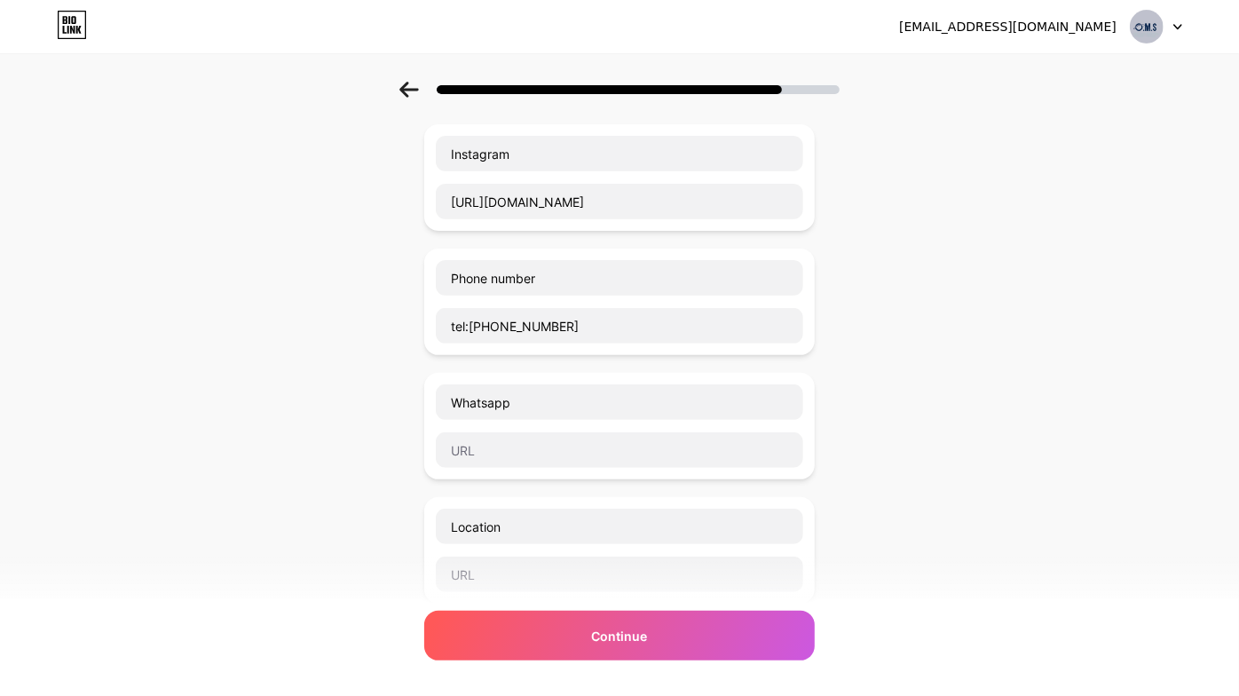
click at [352, 454] on div "Start with a link Add anything you want your followers to see. Facebook [URL][D…" at bounding box center [619, 420] width 1239 height 1121
click at [586, 448] on input "text" at bounding box center [619, 450] width 367 height 36
paste input "[URL][DOMAIN_NAME]"
type input "[URL][DOMAIN_NAME]"
click at [596, 580] on input "text" at bounding box center [619, 574] width 367 height 36
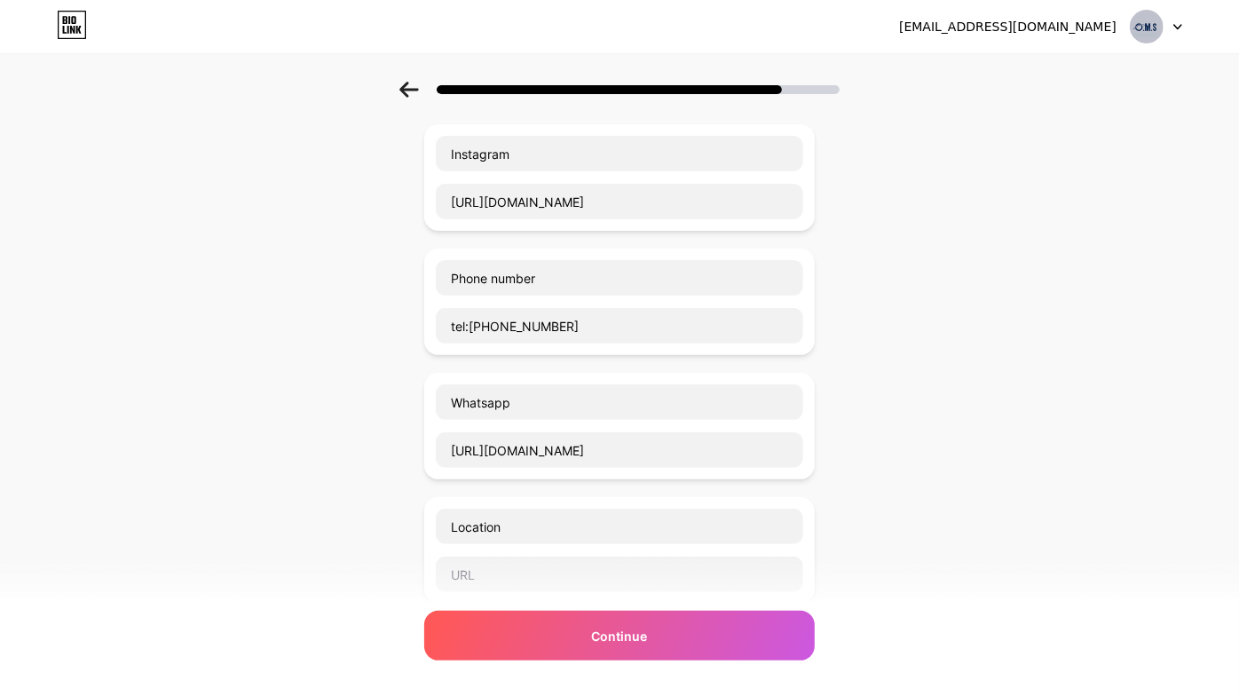
click at [347, 454] on div "Start with a link Add anything you want your followers to see. Facebook [URL][D…" at bounding box center [619, 420] width 1239 height 1121
click at [528, 564] on input "text" at bounding box center [619, 574] width 367 height 36
paste input "[URL][DOMAIN_NAME]"
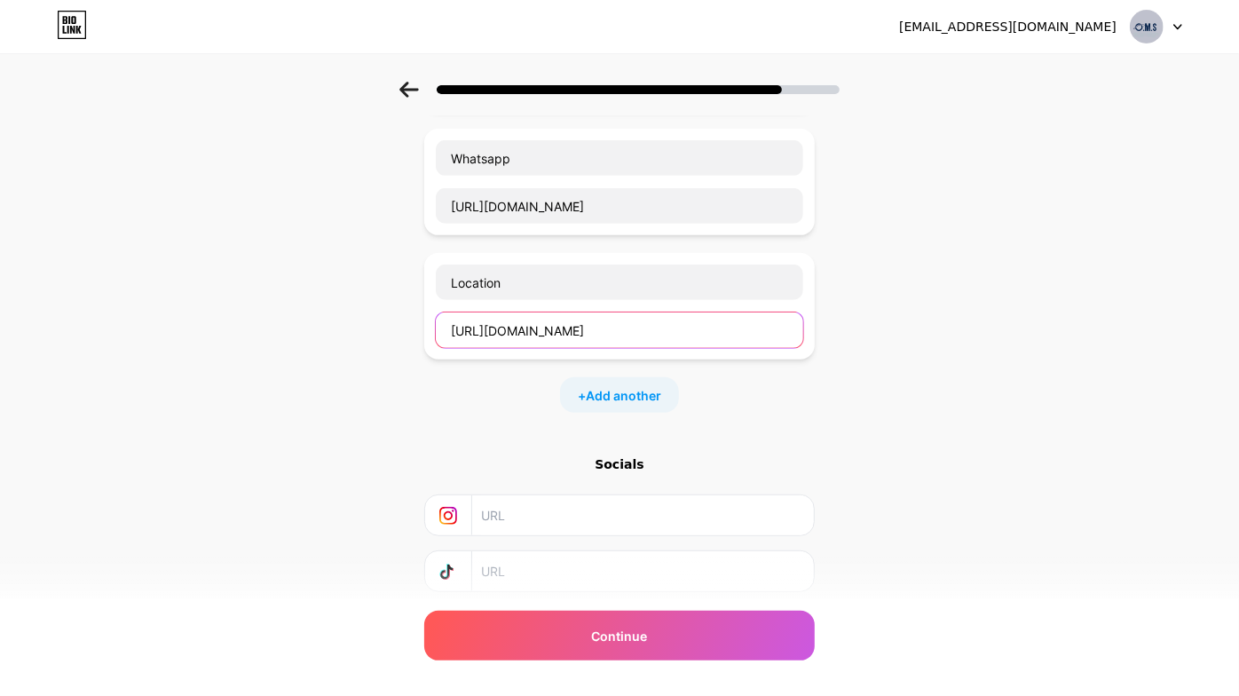
scroll to position [570, 0]
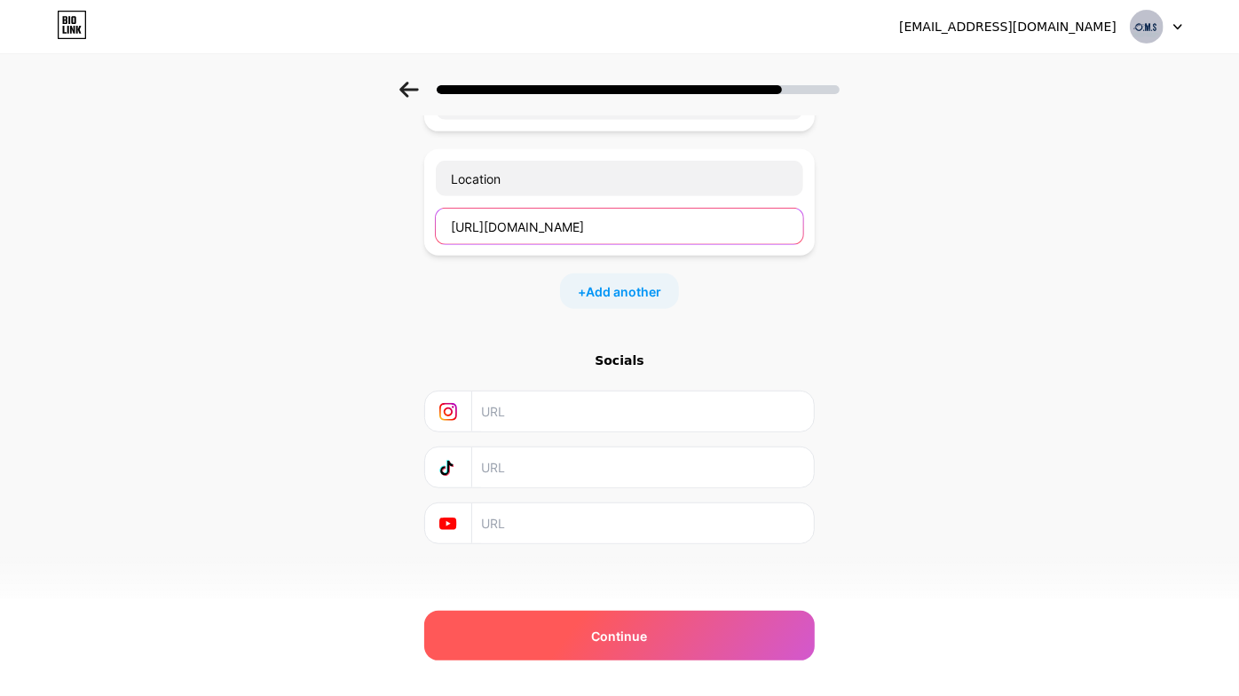
type input "[URL][DOMAIN_NAME]"
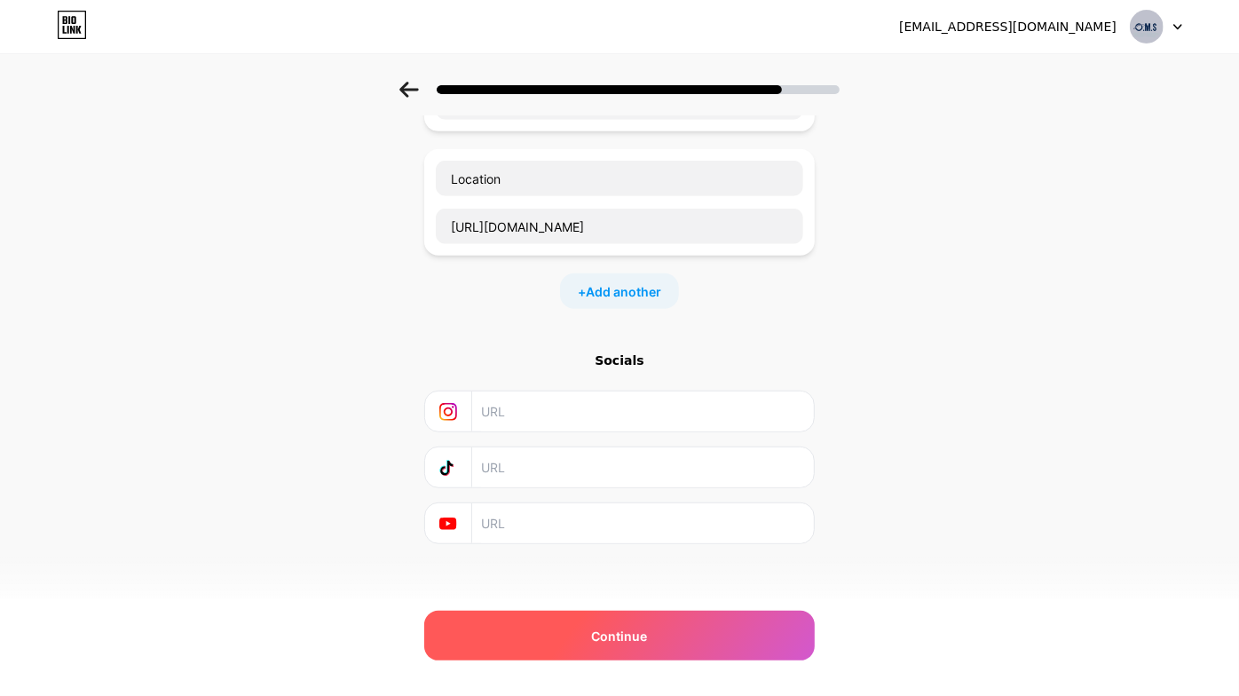
click at [702, 624] on div "Continue" at bounding box center [619, 636] width 391 height 50
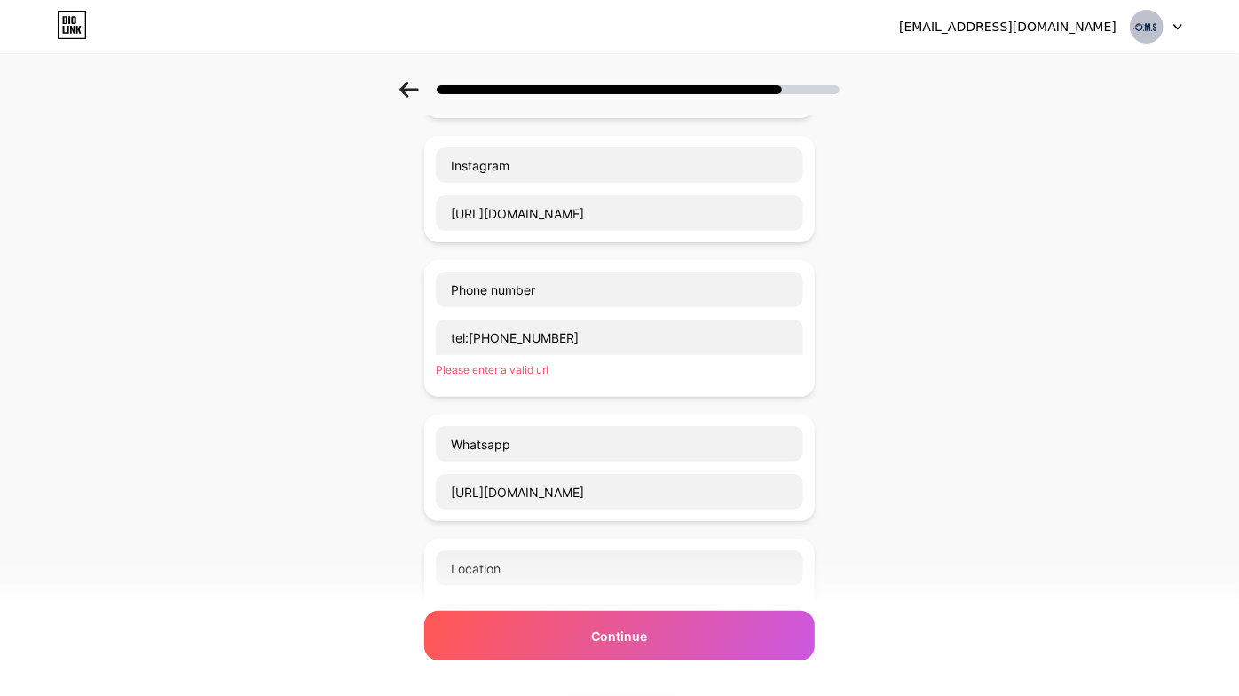
scroll to position [192, 0]
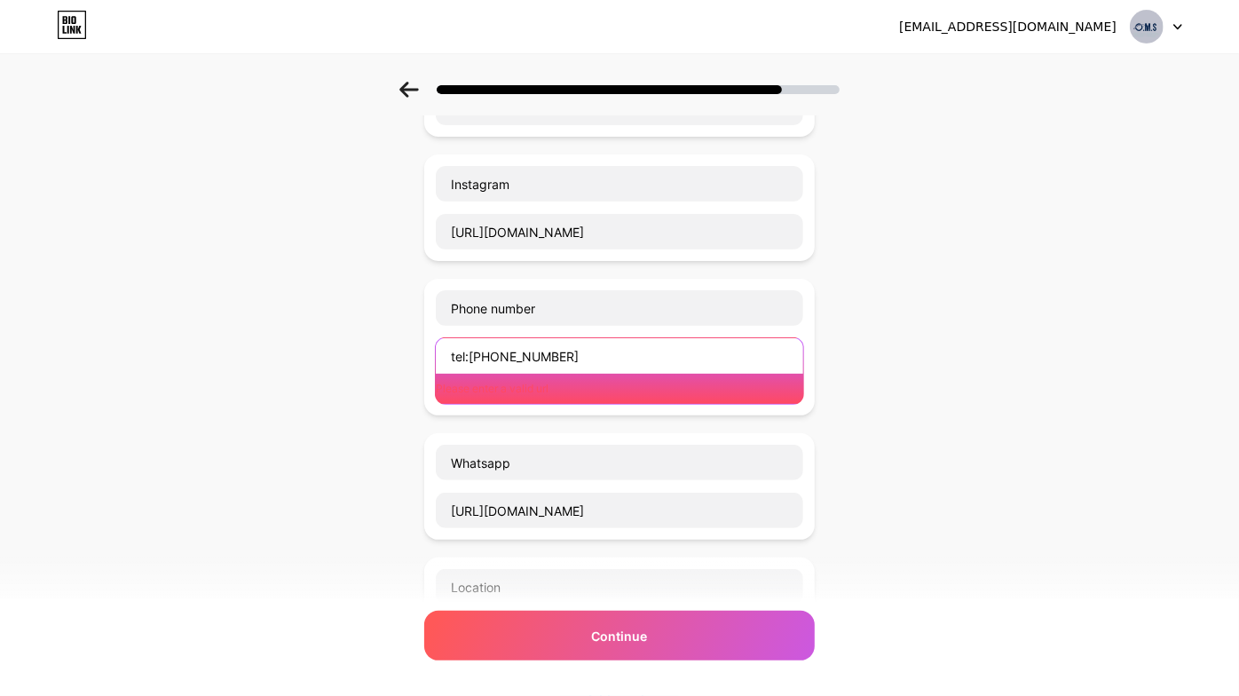
click at [487, 351] on input "tel:[PHONE_NUMBER]" at bounding box center [619, 356] width 367 height 36
click at [484, 351] on input "tel:[PHONE_NUMBER]" at bounding box center [619, 356] width 367 height 36
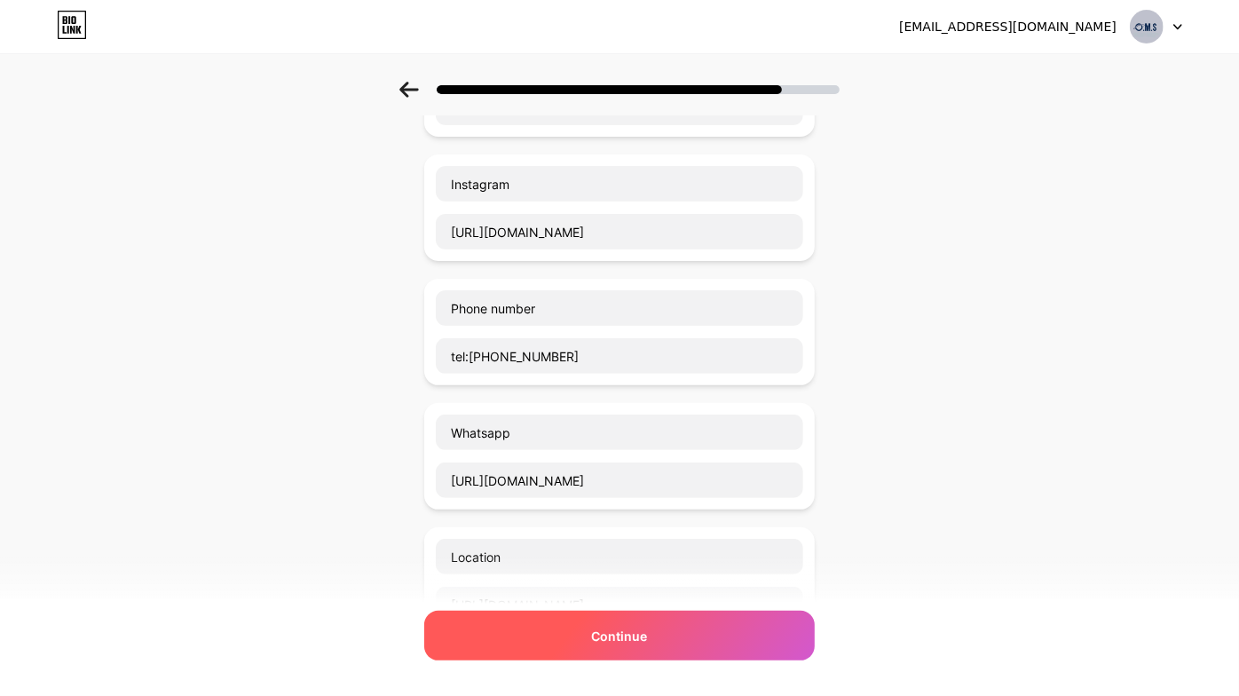
click at [558, 619] on div "Continue" at bounding box center [619, 636] width 391 height 50
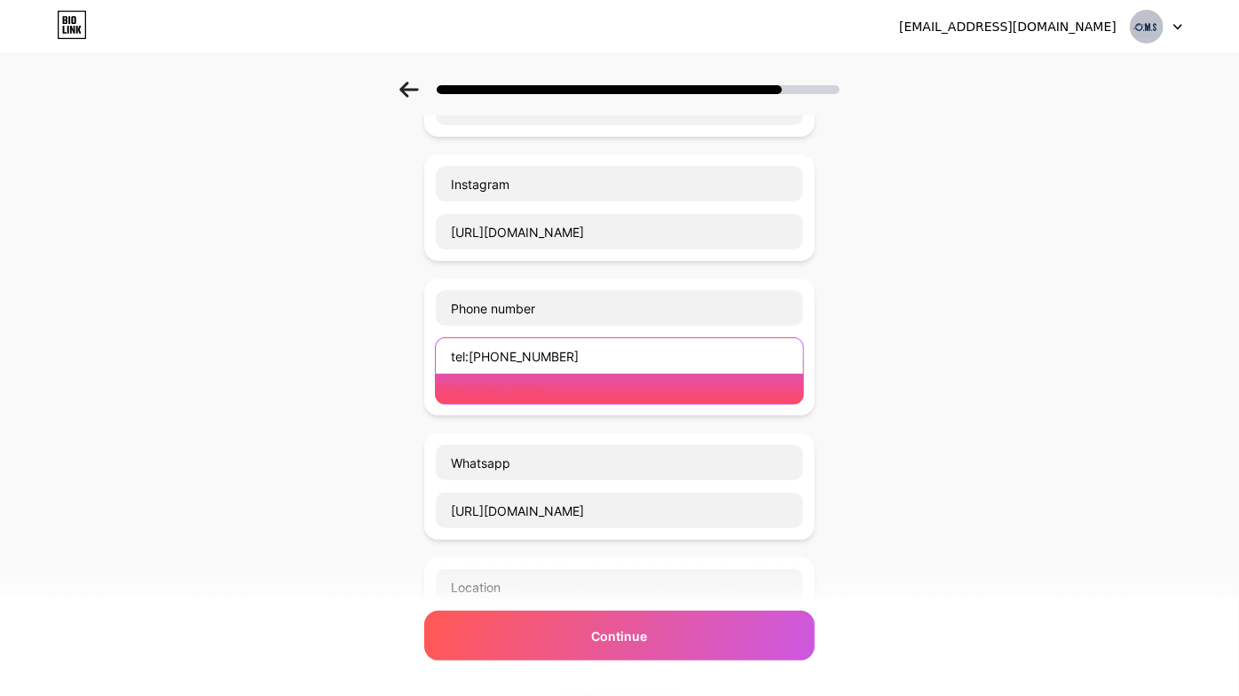
drag, startPoint x: 593, startPoint y: 355, endPoint x: 326, endPoint y: 334, distance: 268.0
click at [326, 334] on div "Start with a link Add anything you want your followers to see. Facebook [URL][D…" at bounding box center [619, 465] width 1239 height 1151
click at [459, 355] on input "tel:[PHONE_NUMBER]" at bounding box center [619, 356] width 367 height 36
click at [478, 350] on input "tel:[PHONE_NUMBER]" at bounding box center [619, 356] width 367 height 36
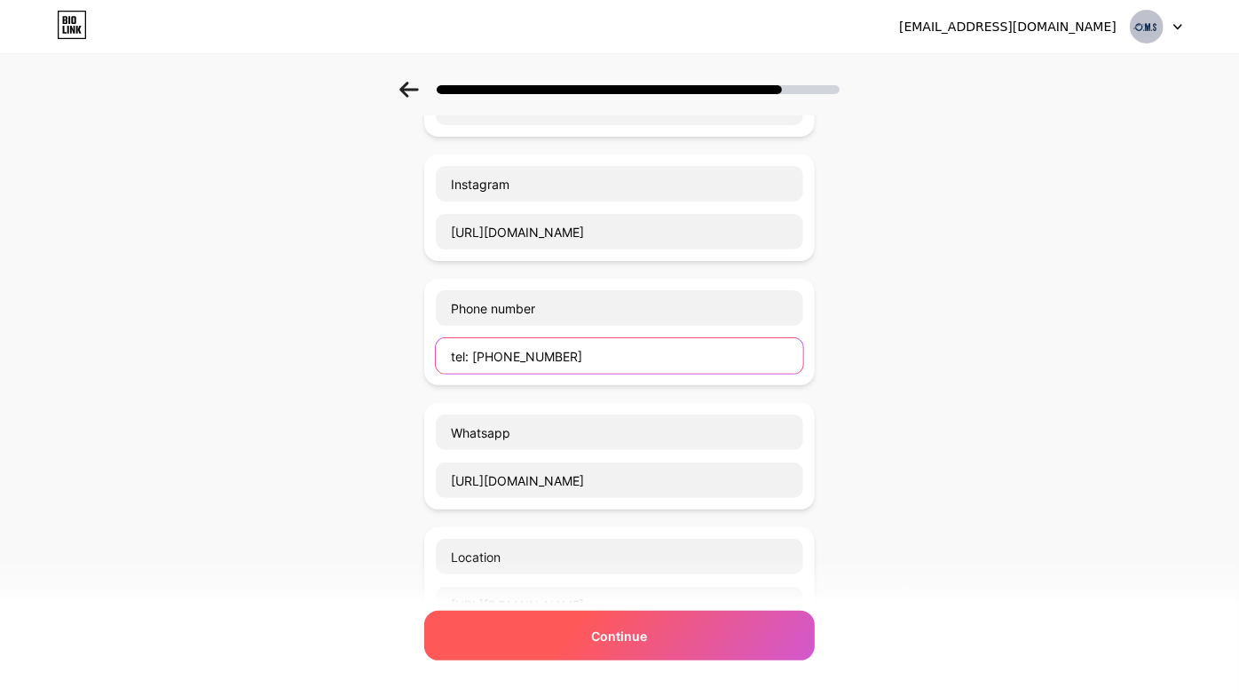
type input "tel: [PHONE_NUMBER]"
click at [550, 630] on div "Continue" at bounding box center [619, 636] width 391 height 50
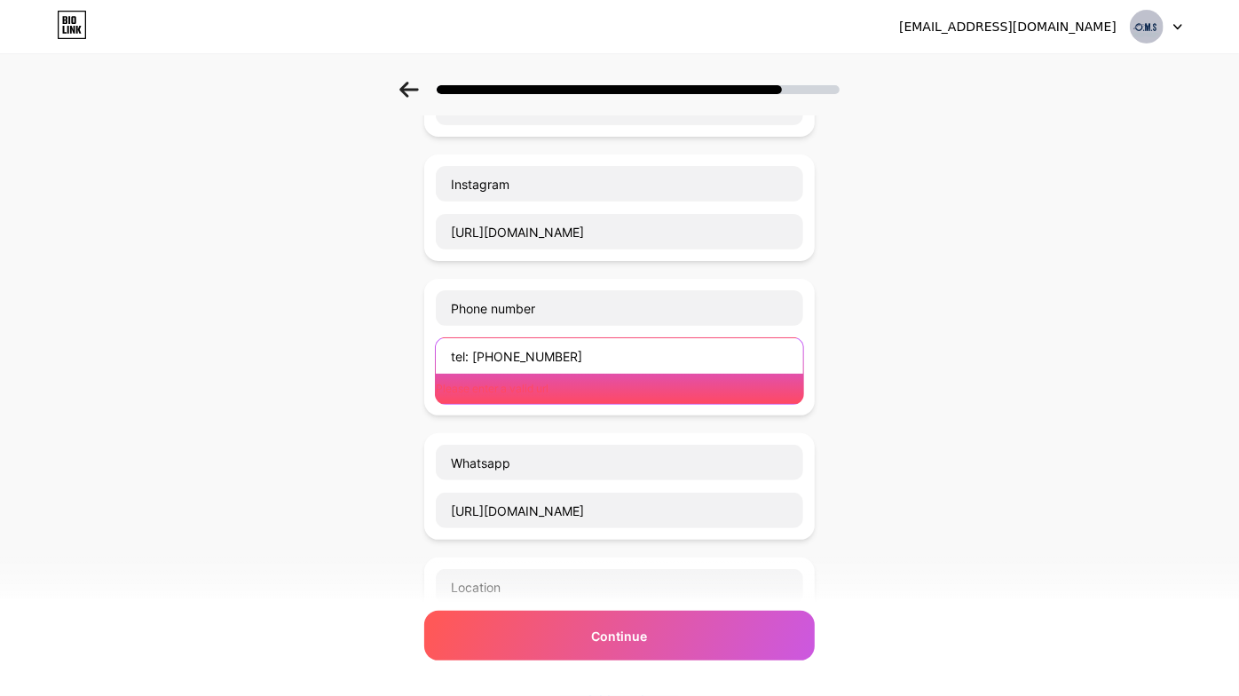
drag, startPoint x: 639, startPoint y: 351, endPoint x: 315, endPoint y: 383, distance: 325.4
click at [315, 383] on div "Start with a link Add anything you want your followers to see. Facebook [URL][D…" at bounding box center [619, 465] width 1239 height 1151
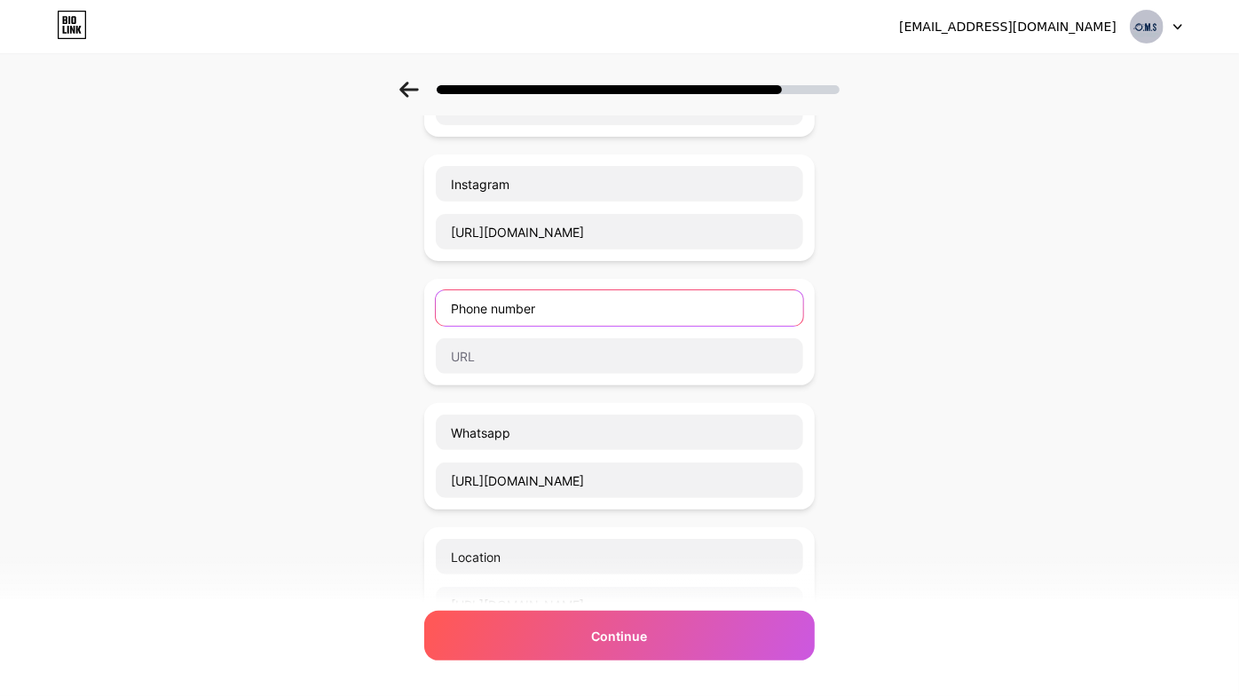
drag, startPoint x: 718, startPoint y: 304, endPoint x: 30, endPoint y: 271, distance: 688.6
click at [30, 271] on div "Start with a link Add anything you want your followers to see. Facebook [URL][D…" at bounding box center [619, 450] width 1239 height 1121
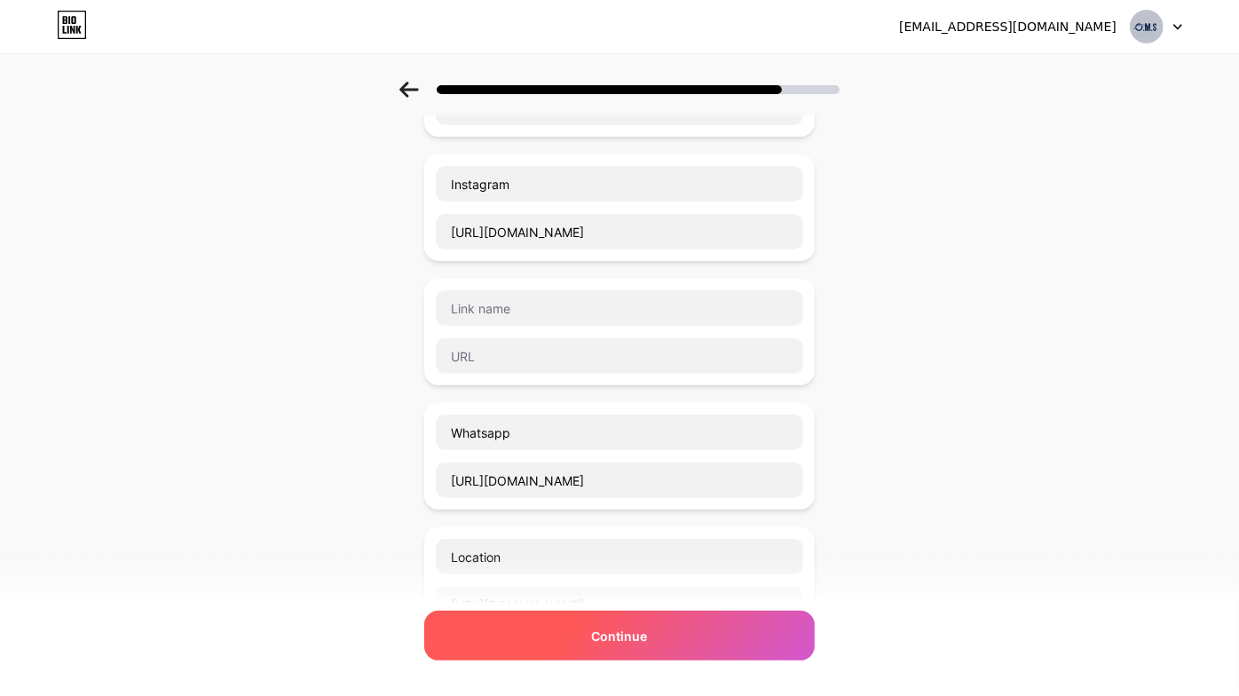
click at [605, 639] on span "Continue" at bounding box center [620, 636] width 56 height 19
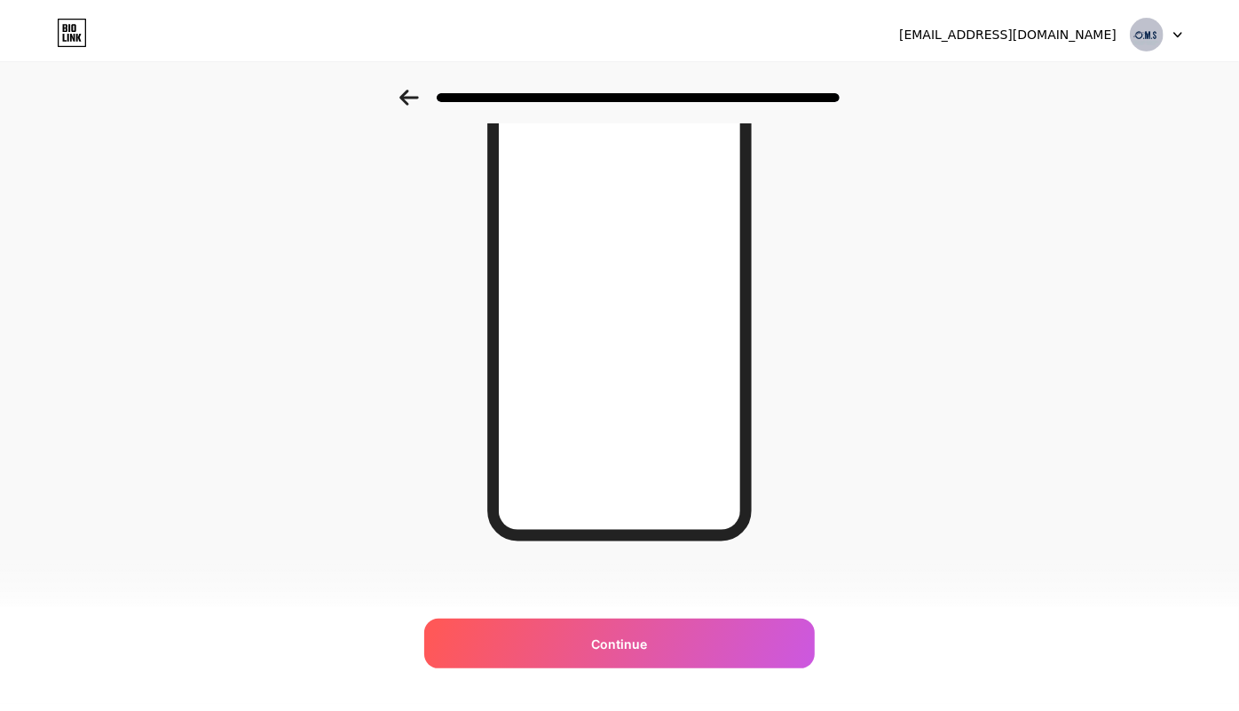
scroll to position [0, 0]
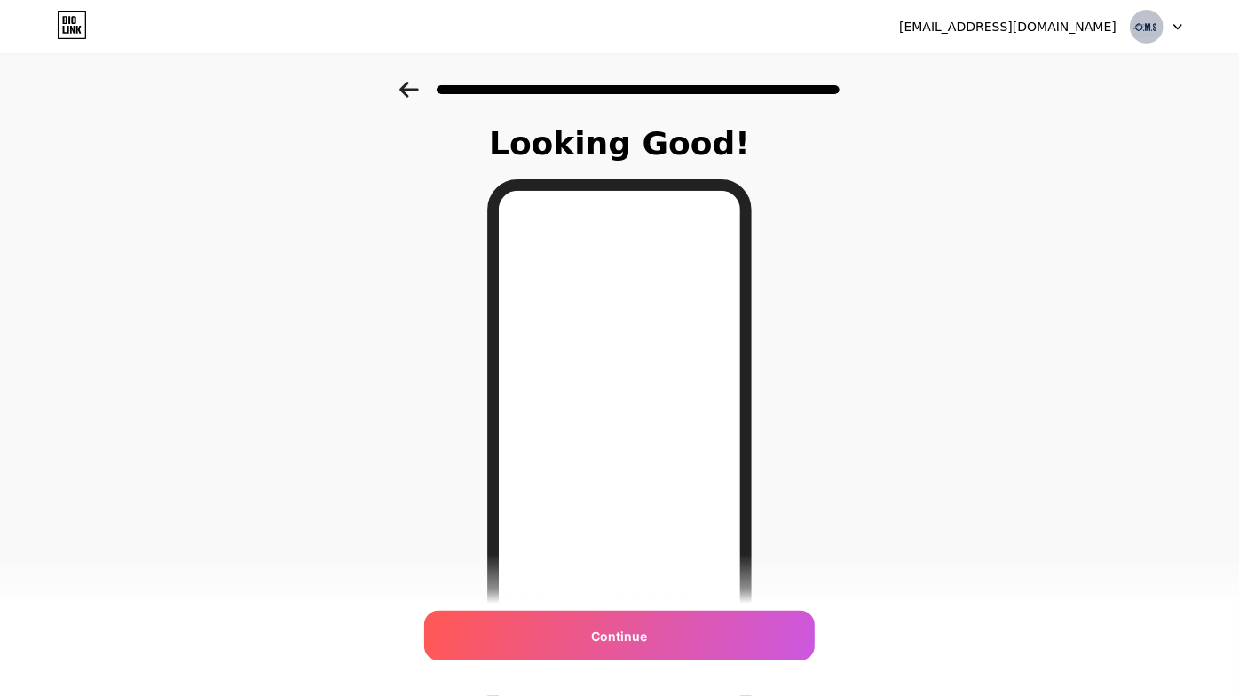
click at [605, 639] on span "Continue" at bounding box center [620, 636] width 56 height 19
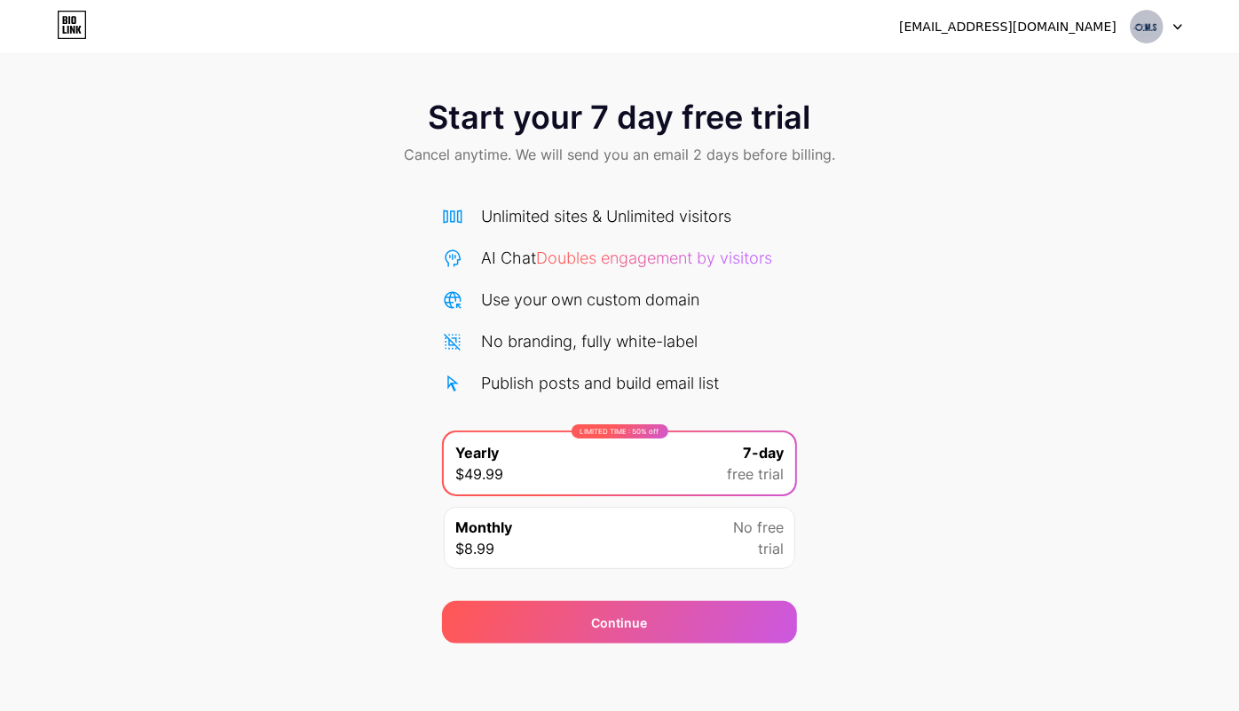
scroll to position [2, 0]
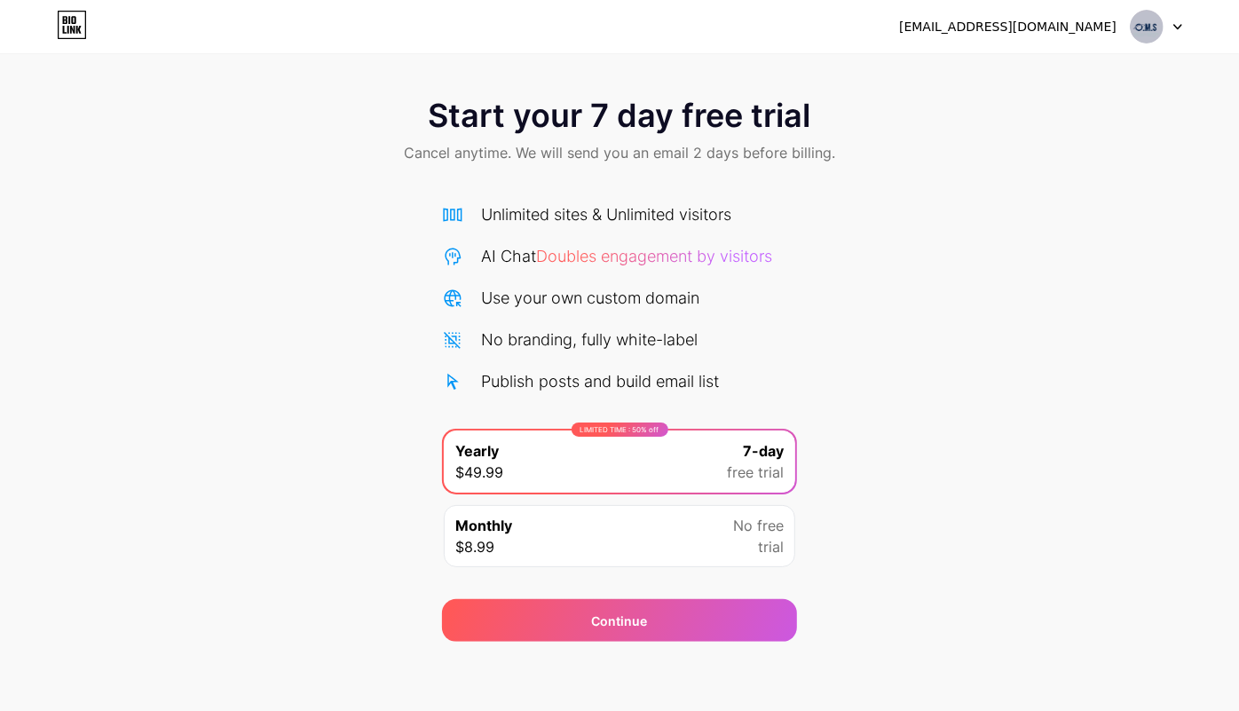
click at [652, 547] on div "Monthly $8.99 No free trial" at bounding box center [619, 536] width 351 height 62
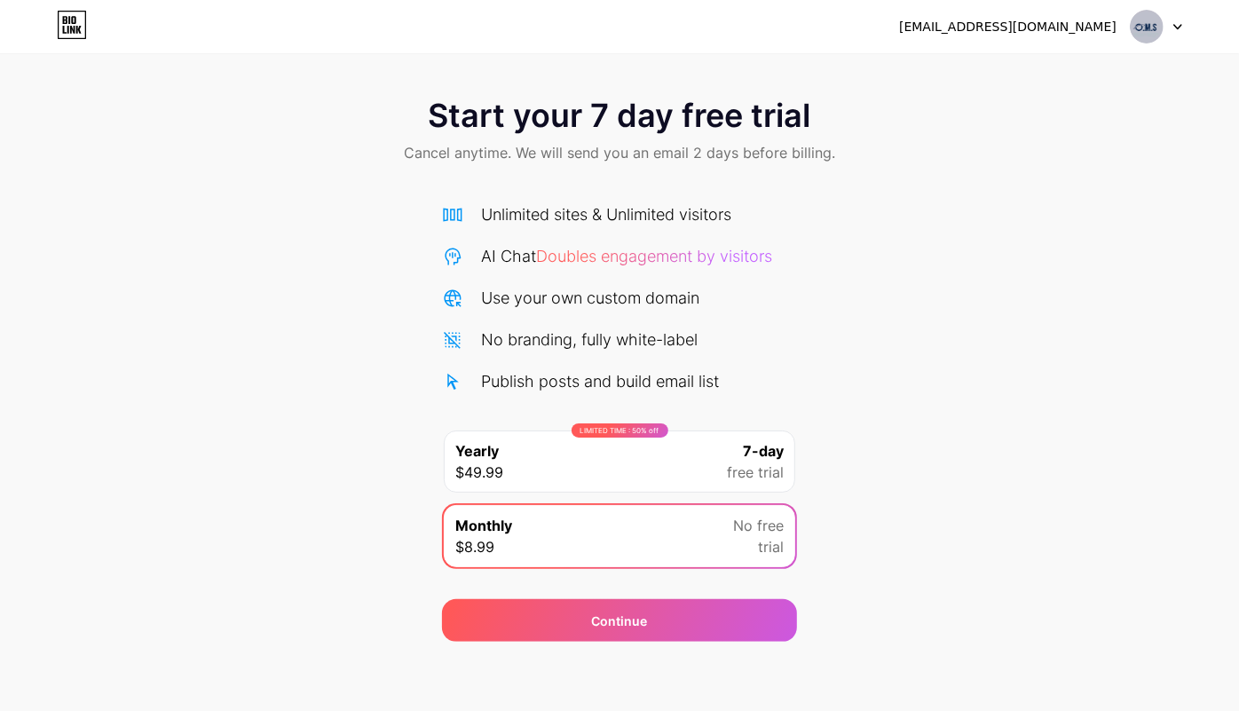
click at [758, 470] on span "free trial" at bounding box center [755, 472] width 57 height 21
